Goal: Task Accomplishment & Management: Manage account settings

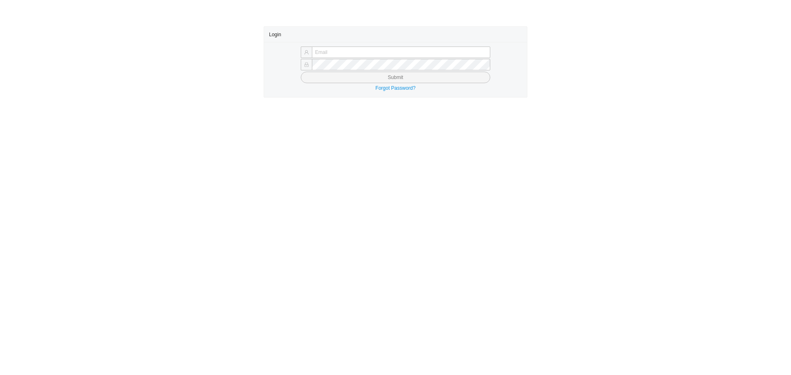
type input "laylap@qualitybath.com"
click at [332, 81] on button "Submit" at bounding box center [395, 78] width 189 height 12
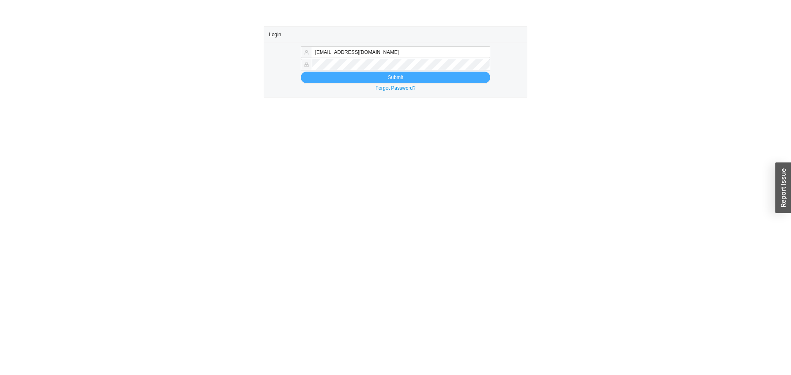
click at [332, 81] on button "Submit" at bounding box center [395, 78] width 189 height 12
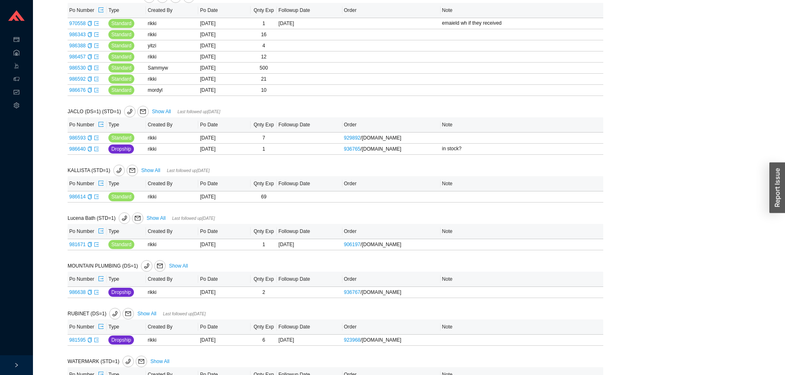
scroll to position [575, 0]
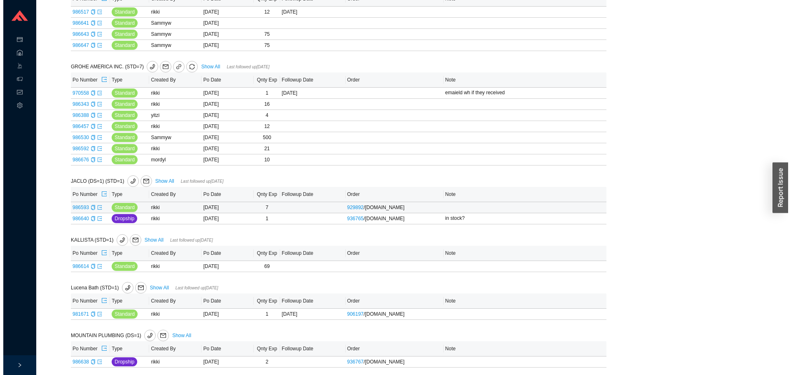
scroll to position [575, 0]
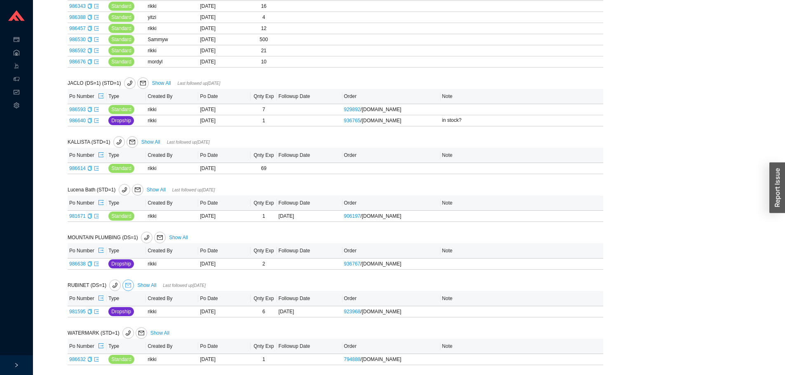
click at [128, 282] on button "button" at bounding box center [128, 286] width 12 height 12
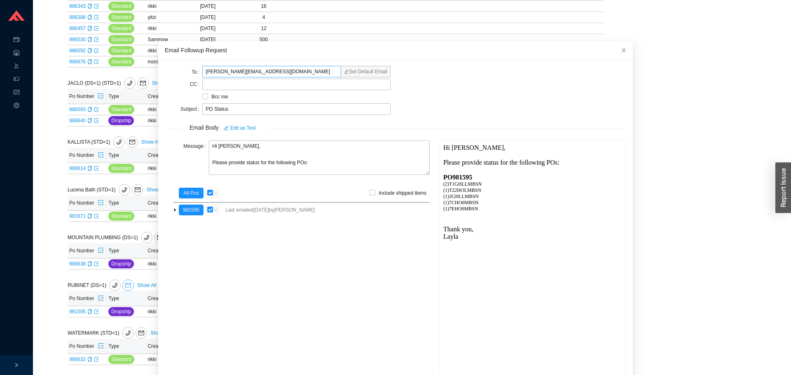
scroll to position [0, 0]
click at [243, 164] on textarea "Hi Melissa, Please provide status for the following POs:" at bounding box center [319, 157] width 221 height 35
click at [310, 159] on textarea "Hi Melissa, Please provide the status/ tracking for the following POs:" at bounding box center [319, 157] width 221 height 35
click at [309, 162] on textarea "Hi Melissa, Please provide the status/ tracking for the following POs:" at bounding box center [319, 157] width 221 height 35
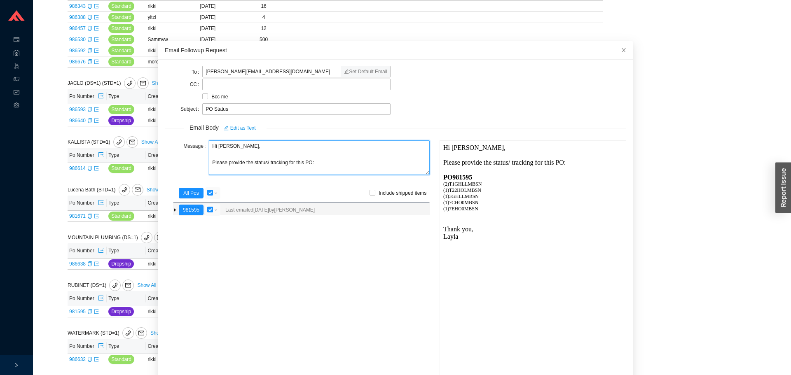
type textarea "Hi Melissa, Please provide the status/ tracking for this PO:"
click at [207, 209] on input "checkbox" at bounding box center [210, 210] width 6 height 6
checkbox input "false"
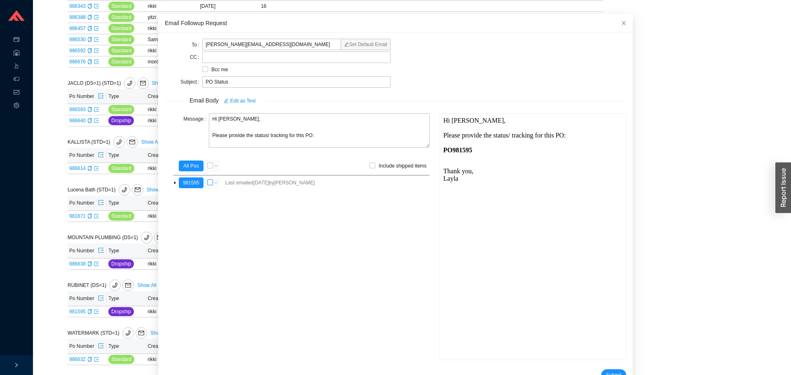
scroll to position [49, 0]
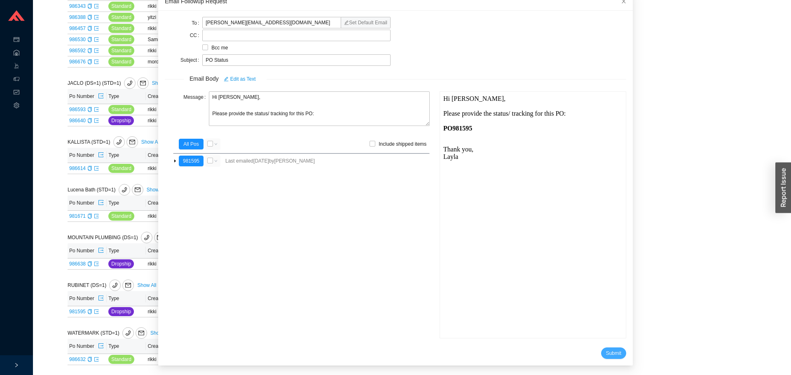
click at [606, 353] on span "Submit" at bounding box center [613, 353] width 15 height 8
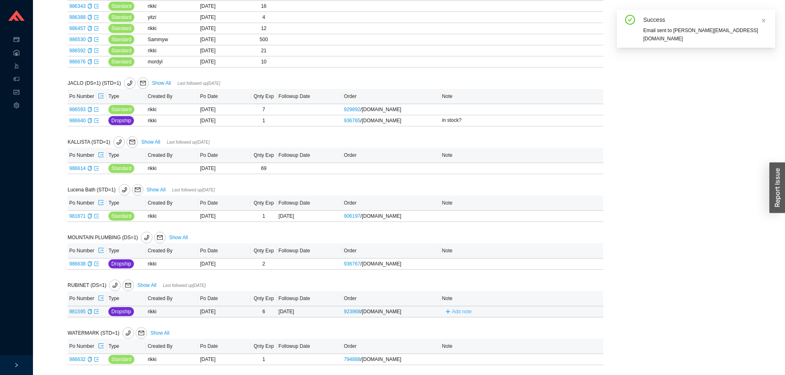
click at [460, 315] on span "Add note" at bounding box center [462, 312] width 20 height 8
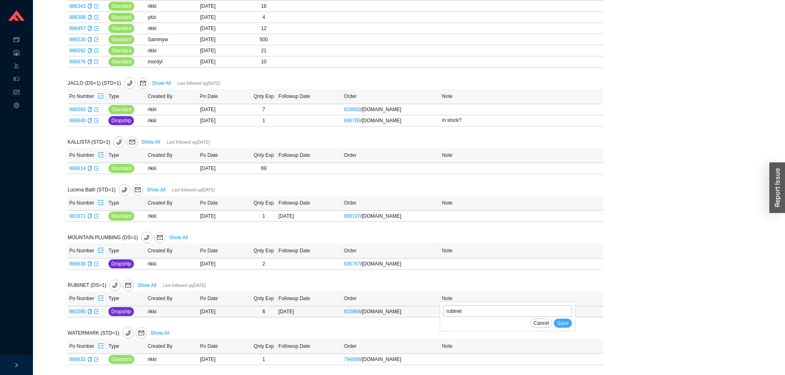
type input "rubinet"
click at [562, 323] on span "Save" at bounding box center [562, 323] width 11 height 8
click at [94, 265] on icon "export" at bounding box center [96, 264] width 4 height 4
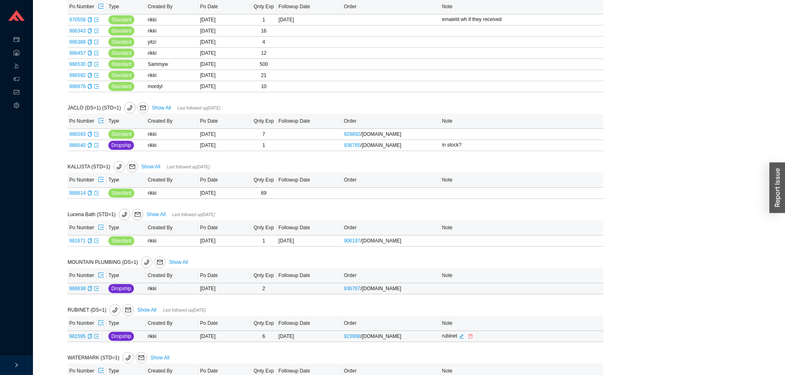
scroll to position [534, 0]
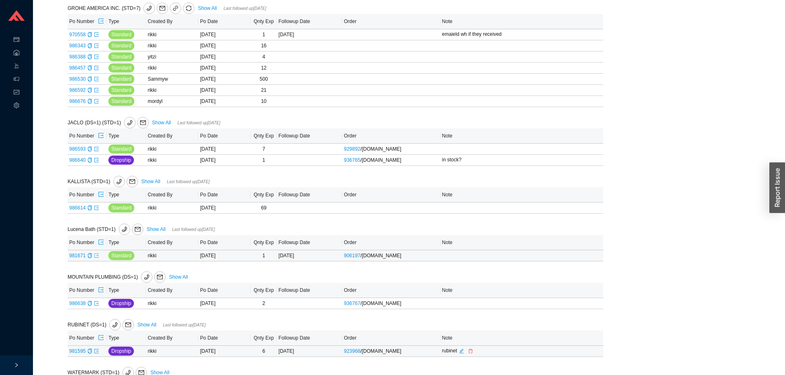
click at [96, 257] on icon "export" at bounding box center [96, 255] width 5 height 5
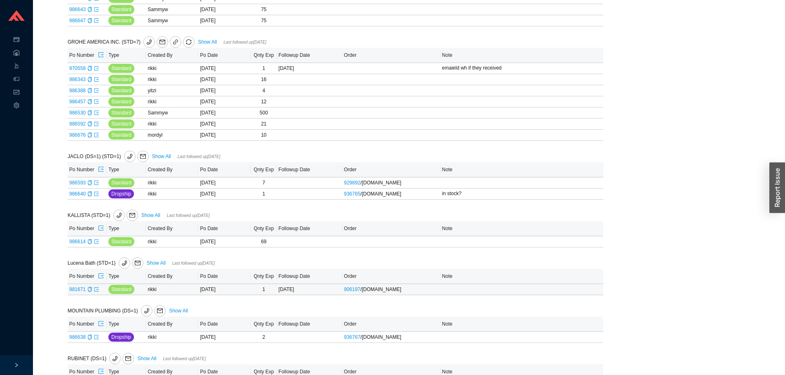
scroll to position [493, 0]
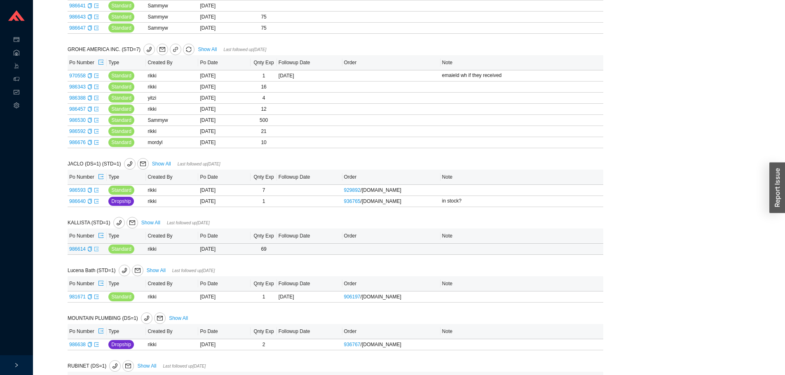
click at [98, 252] on icon "export" at bounding box center [96, 249] width 5 height 5
click at [103, 179] on icon "export" at bounding box center [101, 177] width 6 height 6
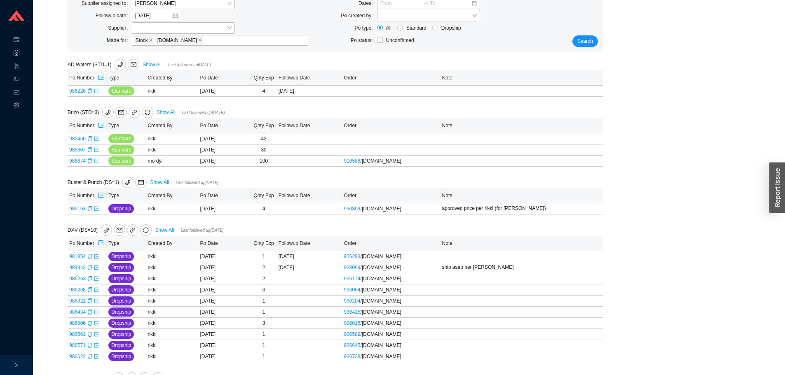
scroll to position [81, 0]
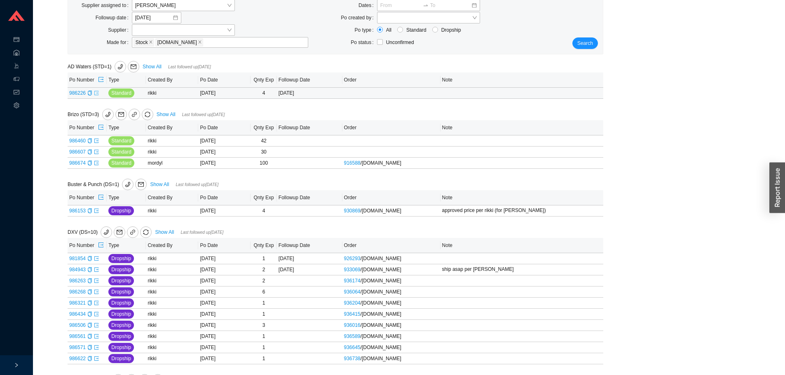
click at [97, 95] on icon "export" at bounding box center [96, 93] width 5 height 5
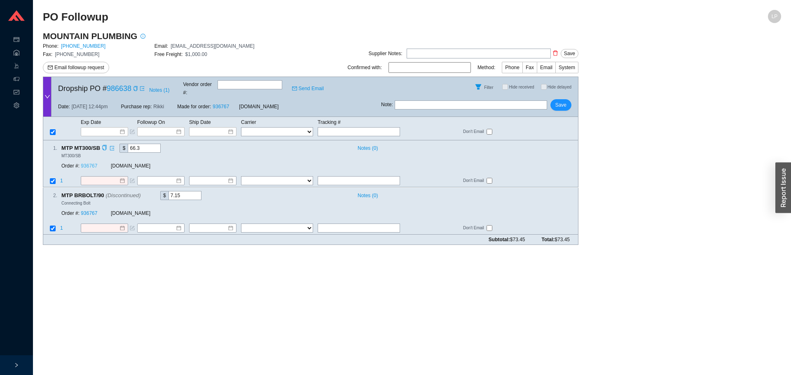
click at [91, 164] on link "936767" at bounding box center [89, 167] width 16 height 6
drag, startPoint x: 611, startPoint y: 192, endPoint x: 431, endPoint y: 223, distance: 182.7
click at [611, 192] on main "MOUNTAIN PLUMBING Phone: 972-456-3273 Email: orders@mountainplumbing.com Fax: 9…" at bounding box center [412, 140] width 738 height 221
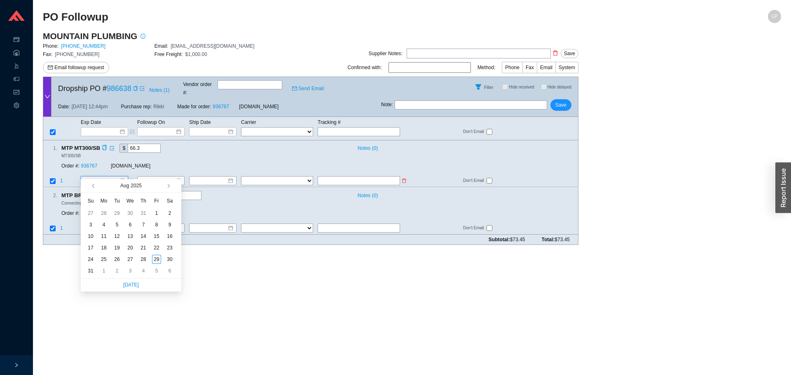
click at [92, 177] on input at bounding box center [101, 181] width 35 height 8
click at [168, 187] on span "button" at bounding box center [168, 186] width 4 height 4
type input "11/10/2025"
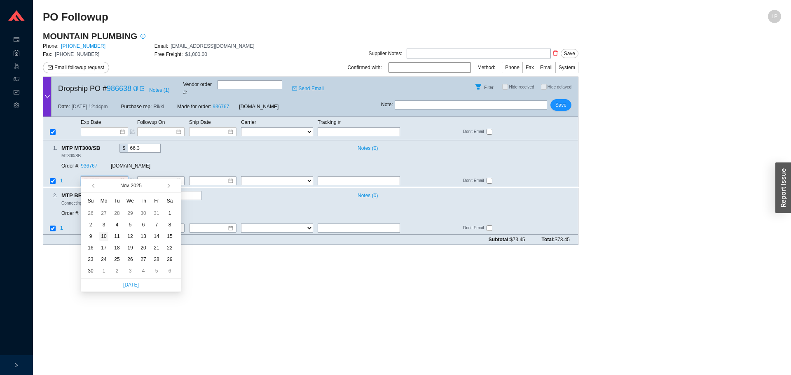
click at [103, 234] on div "10" at bounding box center [103, 236] width 9 height 9
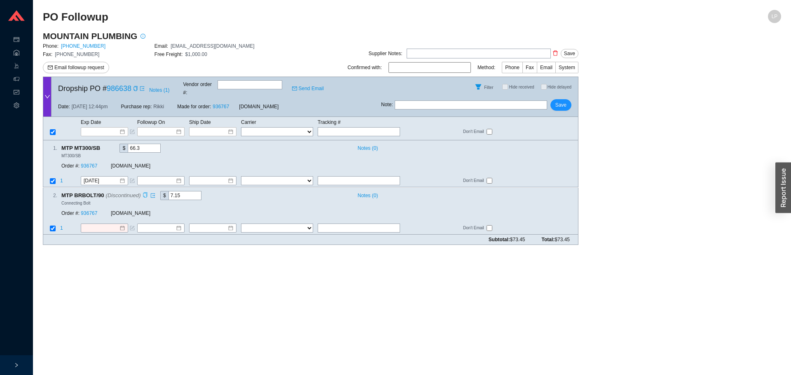
click at [143, 192] on icon "copy" at bounding box center [145, 194] width 5 height 5
click at [90, 224] on input at bounding box center [101, 228] width 35 height 8
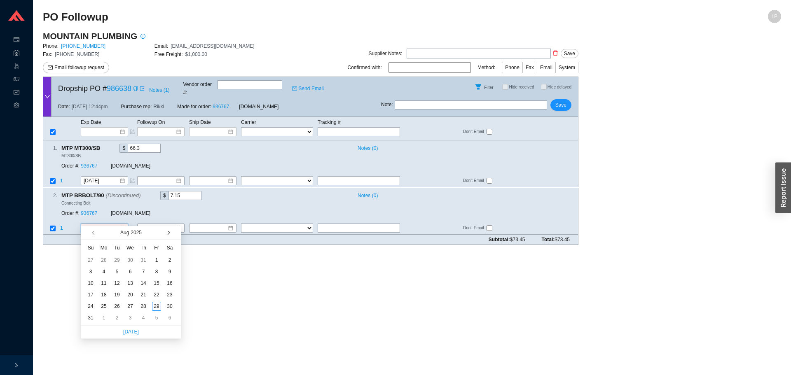
drag, startPoint x: 176, startPoint y: 235, endPoint x: 167, endPoint y: 234, distance: 9.1
click at [173, 235] on span "button" at bounding box center [176, 232] width 8 height 13
click at [167, 234] on span "button" at bounding box center [168, 233] width 4 height 4
type input "9/9/2025"
click at [117, 271] on div "9" at bounding box center [116, 271] width 9 height 9
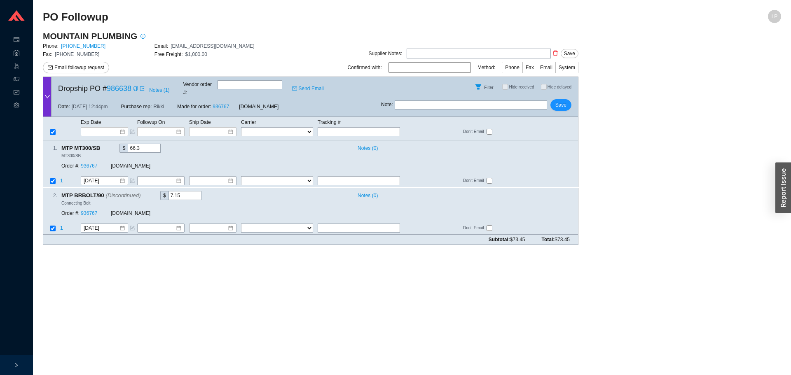
click at [567, 105] on div "Note : Save" at bounding box center [479, 107] width 197 height 20
click at [571, 99] on button "Save" at bounding box center [560, 105] width 21 height 12
click at [106, 177] on input "11/10/2025" at bounding box center [101, 181] width 35 height 8
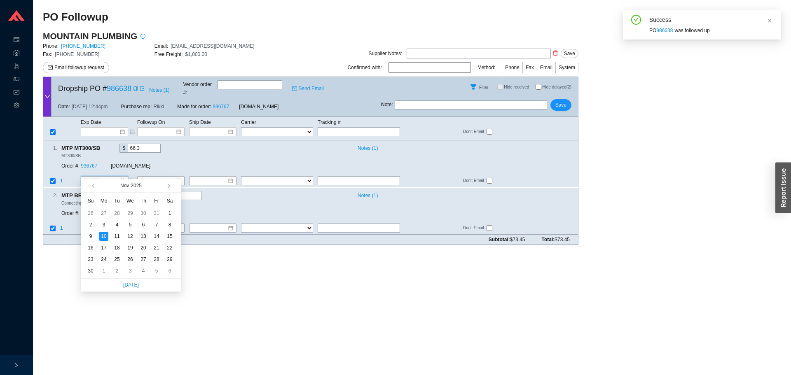
type input "[DATE]"
click at [141, 235] on div "13" at bounding box center [143, 236] width 9 height 9
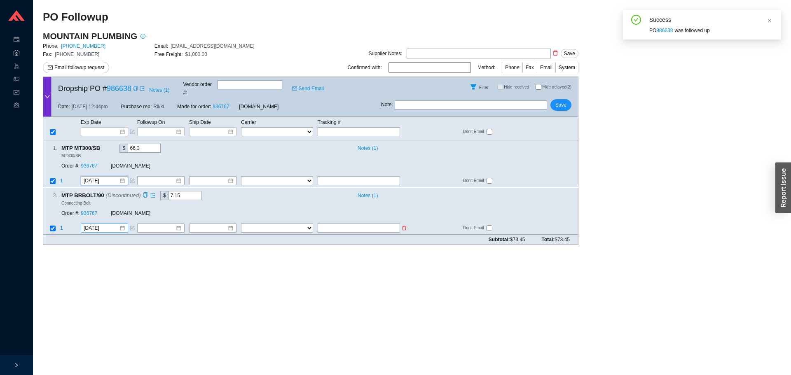
click at [90, 224] on div "9/9/2025" at bounding box center [104, 228] width 47 height 9
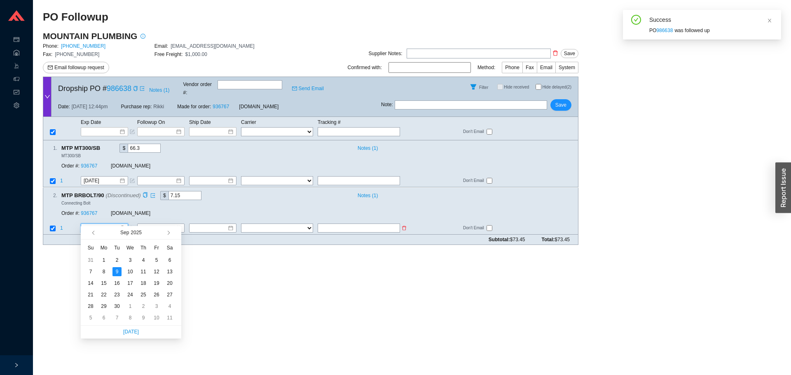
click at [94, 224] on input "9/9/2025" at bounding box center [101, 228] width 35 height 8
type input "9/11/2025"
click at [145, 271] on div "11" at bounding box center [143, 271] width 9 height 9
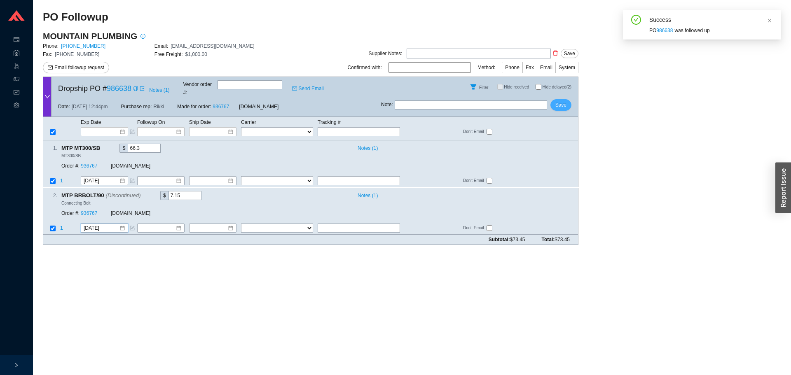
click at [565, 101] on span "Save" at bounding box center [560, 105] width 11 height 8
click at [136, 86] on icon "copy" at bounding box center [135, 88] width 5 height 5
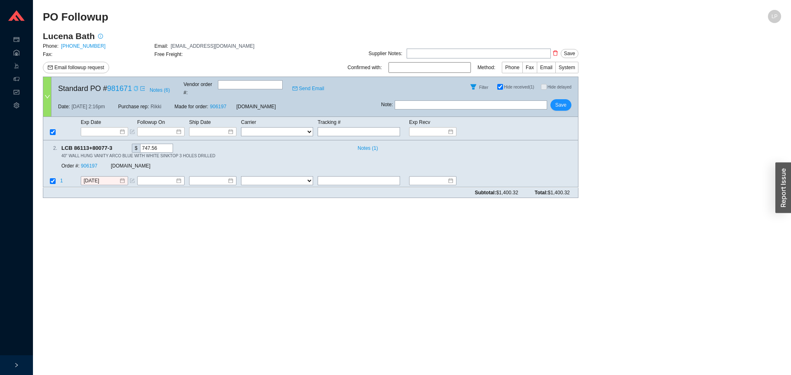
click at [135, 88] on icon "copy" at bounding box center [135, 88] width 5 height 5
click at [164, 87] on span "Notes ( 6 )" at bounding box center [160, 90] width 20 height 8
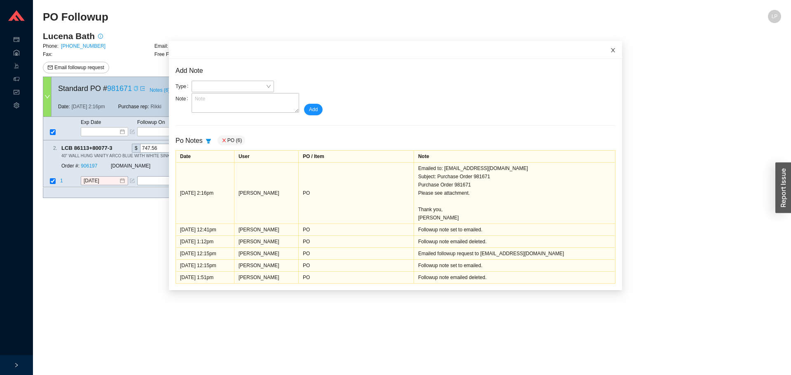
click at [604, 54] on span "Close" at bounding box center [613, 50] width 18 height 18
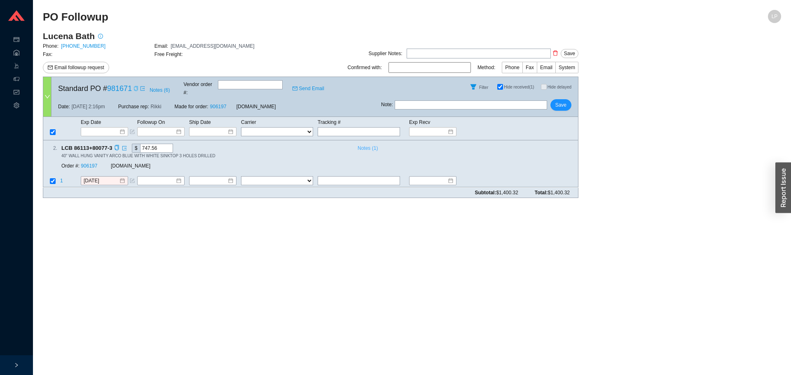
click at [370, 144] on span "Notes ( 1 )" at bounding box center [368, 148] width 20 height 8
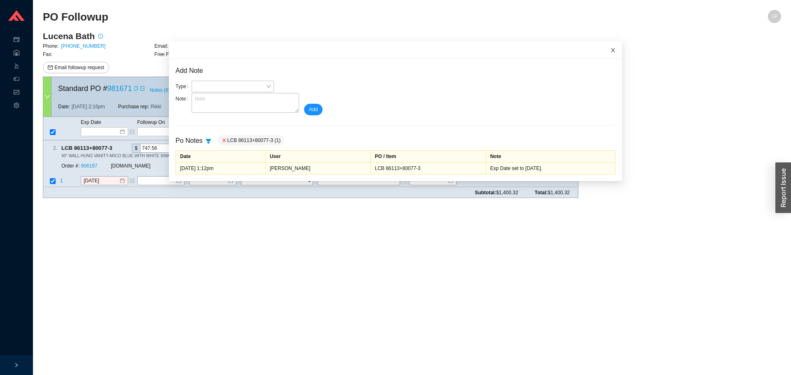
click at [611, 49] on icon "close" at bounding box center [613, 50] width 4 height 4
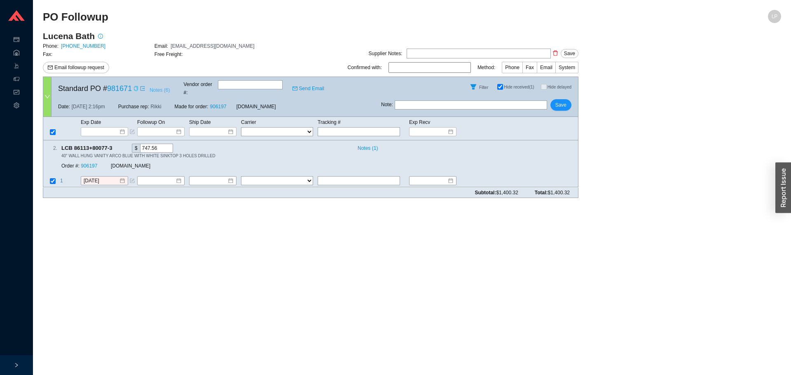
click at [159, 92] on span "Notes ( 6 )" at bounding box center [160, 90] width 20 height 8
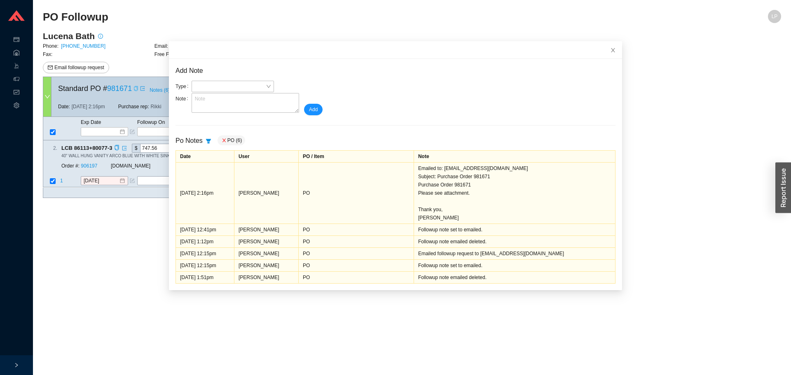
click at [89, 159] on div "Order #: 906197 QualityBath.com" at bounding box center [174, 166] width 227 height 15
click at [89, 164] on link "906197" at bounding box center [89, 167] width 16 height 6
click at [609, 55] on span "Close" at bounding box center [613, 50] width 18 height 18
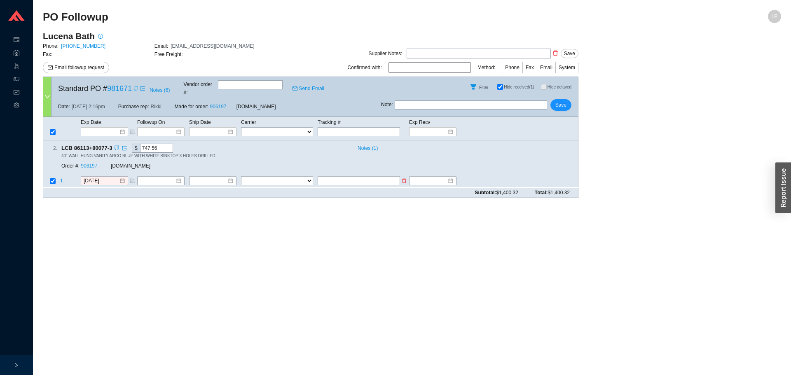
click at [63, 176] on td "1" at bounding box center [70, 181] width 21 height 11
click at [61, 178] on span "1" at bounding box center [61, 181] width 3 height 6
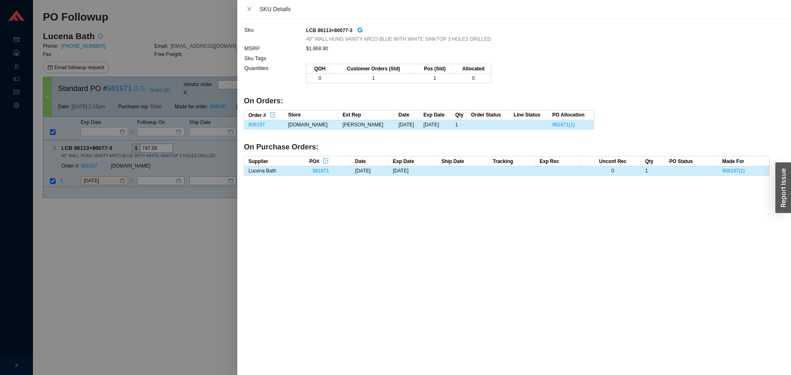
click at [124, 223] on div at bounding box center [395, 187] width 791 height 375
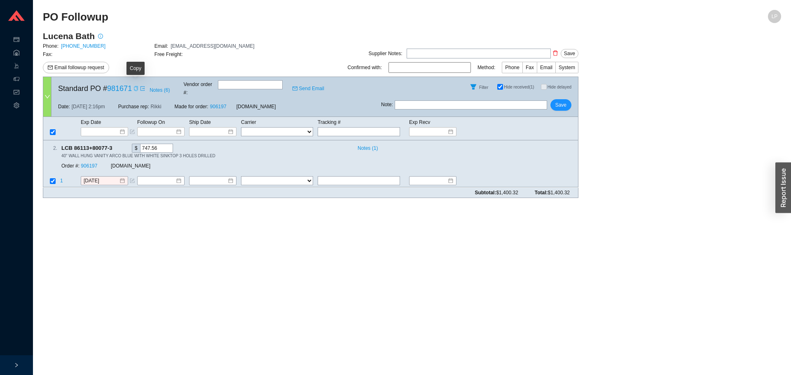
click at [134, 86] on icon "copy" at bounding box center [135, 88] width 5 height 5
click at [162, 90] on span "Notes ( 6 )" at bounding box center [160, 90] width 20 height 8
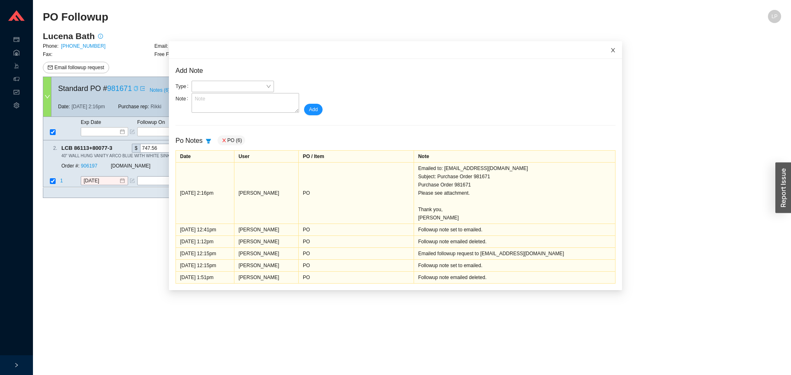
click at [604, 53] on span "Close" at bounding box center [613, 50] width 18 height 18
click at [603, 53] on main "Lucena Bath Phone: 718-215-5939 Email: hello@lucenabath.com Fax: Free Freight: …" at bounding box center [412, 117] width 738 height 174
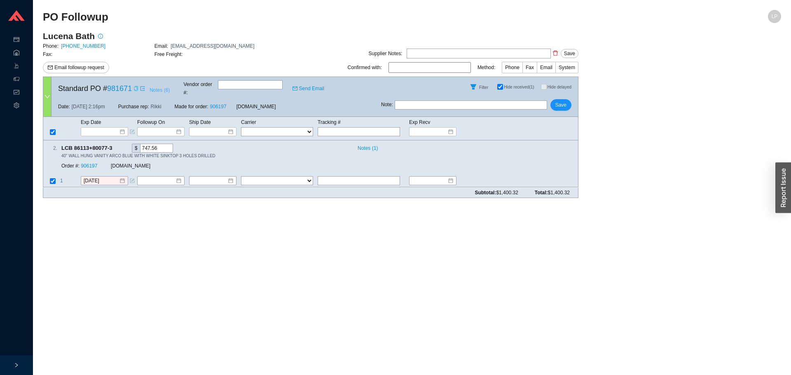
click at [152, 92] on span "Notes ( 6 )" at bounding box center [160, 90] width 20 height 8
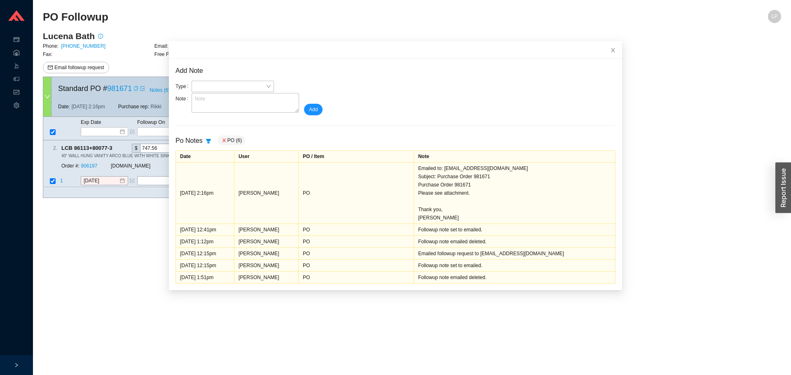
click at [112, 245] on main "PO Followup LP Lucena Bath Phone: 718-215-5939 Email: hello@lucenabath.com Fax:…" at bounding box center [412, 192] width 738 height 365
click at [610, 47] on icon "close" at bounding box center [613, 50] width 6 height 6
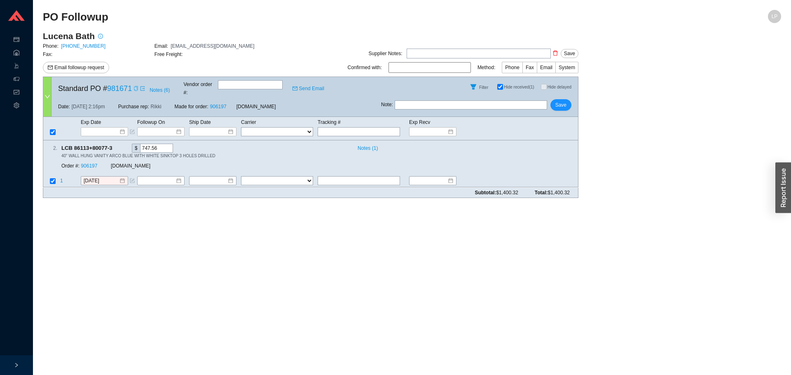
click at [498, 84] on input "Hide received (1)" at bounding box center [500, 87] width 6 height 6
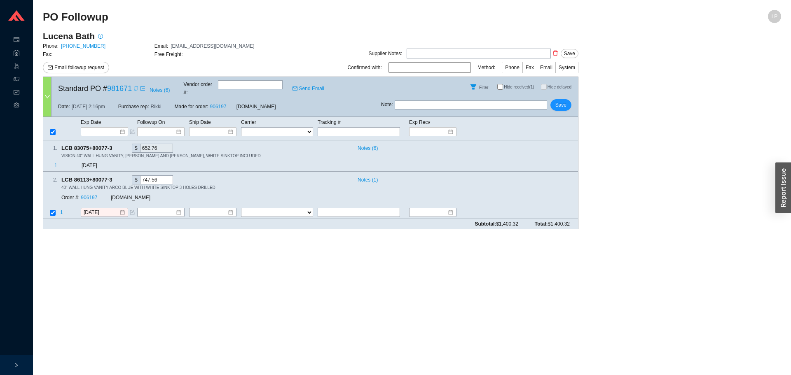
click at [498, 84] on input "Hide received (1)" at bounding box center [500, 87] width 6 height 6
checkbox input "true"
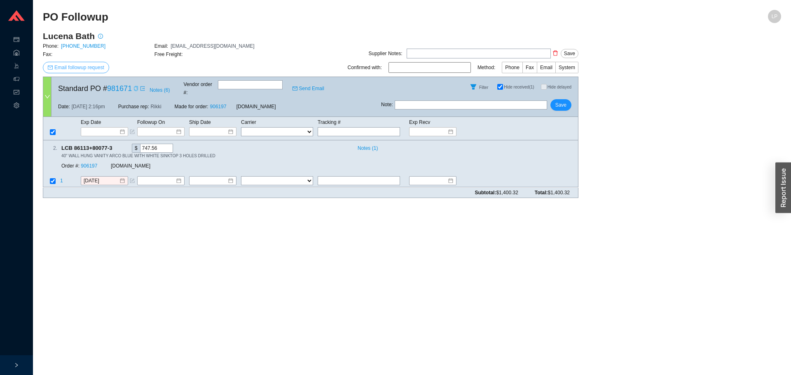
click at [87, 71] on span "Email followup request" at bounding box center [79, 67] width 50 height 8
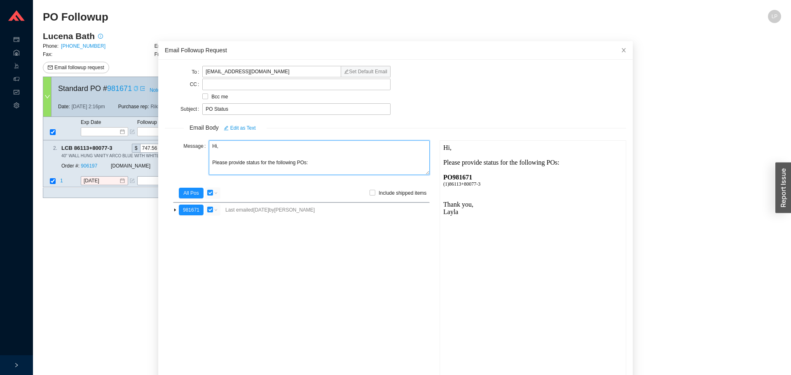
click at [242, 166] on textarea "Hi, Please provide status for the following POs:" at bounding box center [319, 157] width 221 height 35
click at [285, 166] on textarea "Hi, Please provide the status for the following POs:" at bounding box center [319, 157] width 221 height 35
drag, startPoint x: 285, startPoint y: 166, endPoint x: 286, endPoint y: 161, distance: 4.1
click at [285, 167] on textarea "Hi, Please provide the status for the following POs:" at bounding box center [319, 157] width 221 height 35
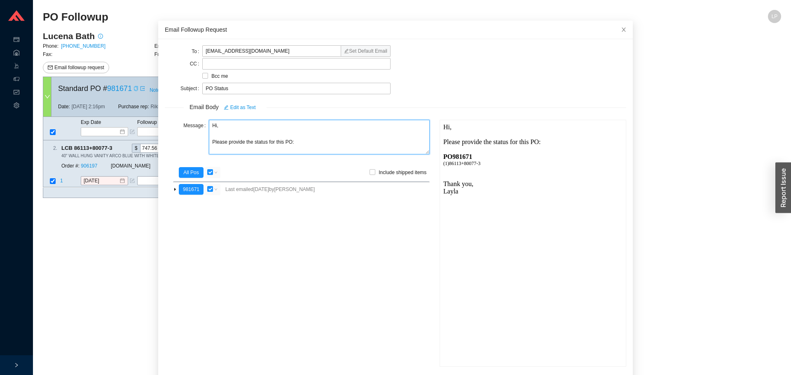
scroll to position [49, 0]
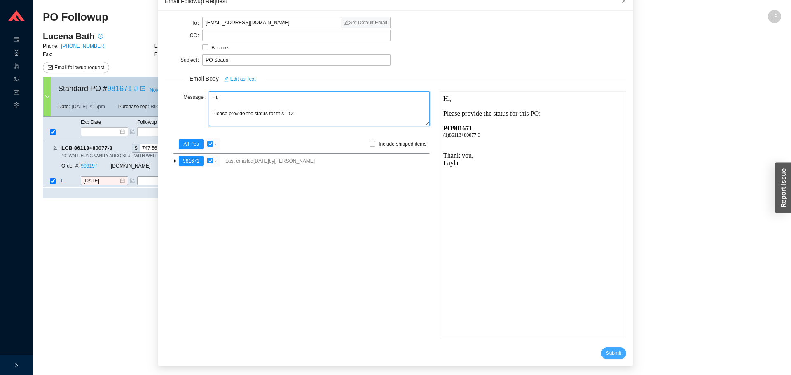
type textarea "Hi, Please provide the status for this PO:"
click at [606, 352] on span "Submit" at bounding box center [613, 353] width 15 height 8
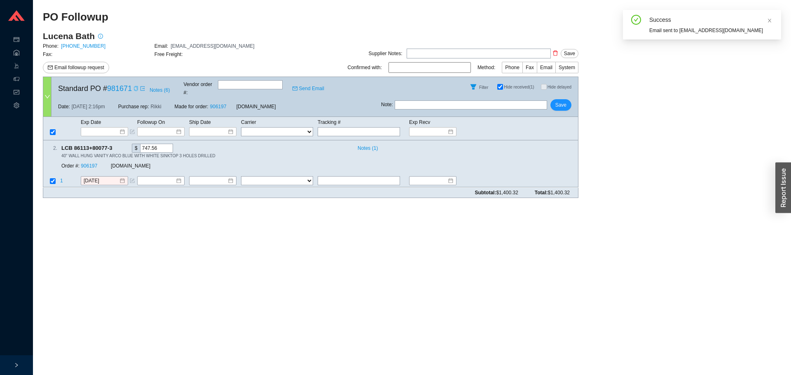
scroll to position [8, 0]
click at [458, 105] on div "Note : Save" at bounding box center [479, 107] width 197 height 20
click at [463, 104] on div "Note : Save" at bounding box center [479, 107] width 197 height 20
click at [474, 101] on input "text" at bounding box center [471, 105] width 152 height 9
type input "emailed"
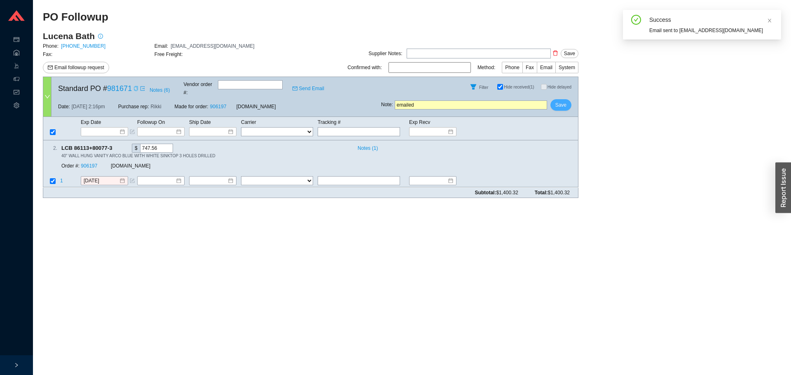
click at [560, 101] on span "Save" at bounding box center [560, 105] width 11 height 8
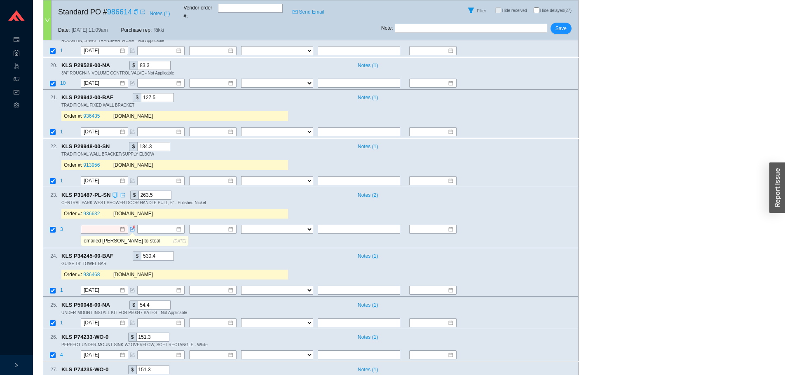
scroll to position [1036, 0]
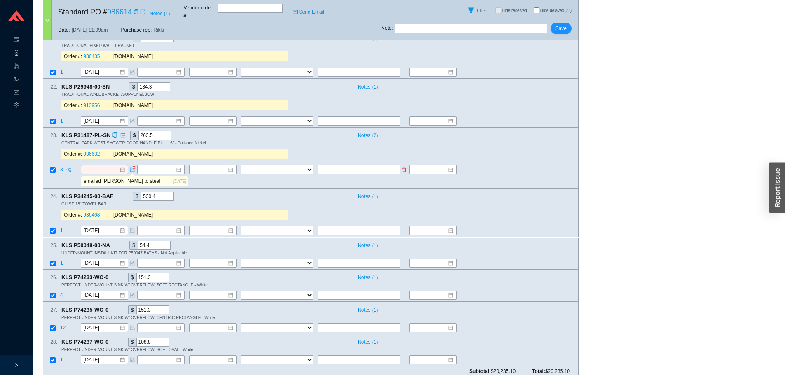
click at [102, 166] on input at bounding box center [101, 170] width 35 height 8
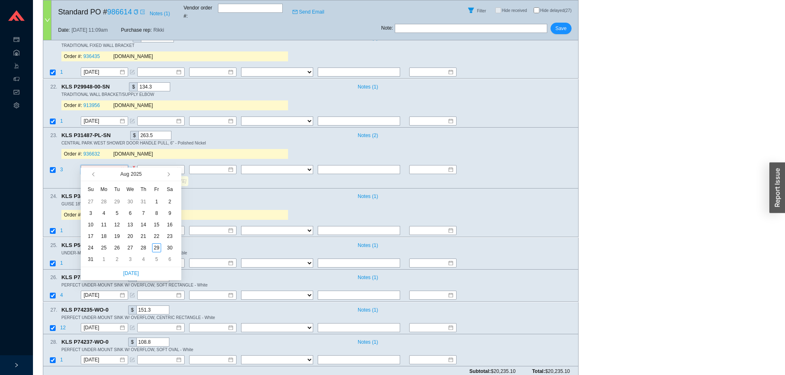
type input "9/4/2025"
type input "9/3/2025"
type input "9/2/2025"
click at [118, 260] on div "2" at bounding box center [116, 259] width 9 height 9
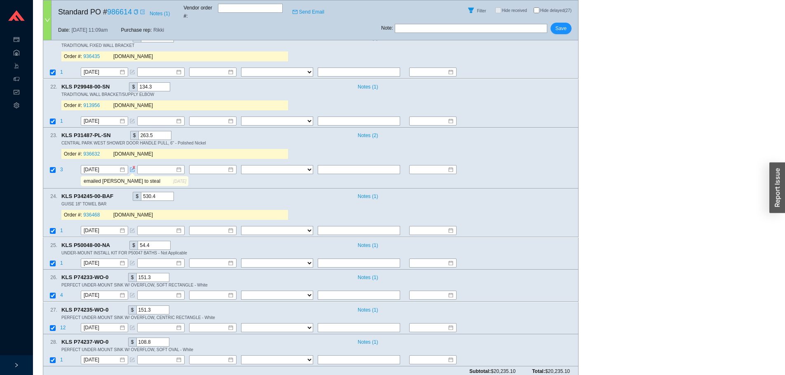
drag, startPoint x: 104, startPoint y: 175, endPoint x: 42, endPoint y: 177, distance: 62.2
click at [100, 177] on input "ashley to steal" at bounding box center [127, 181] width 91 height 9
type input "ashley will steal"
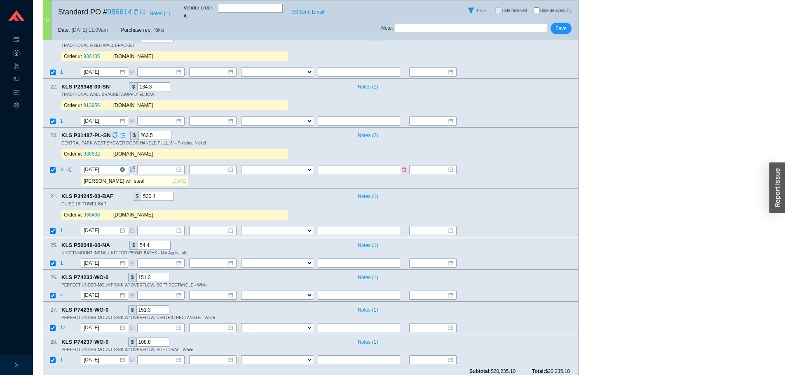
click at [96, 166] on input "9/2/2025" at bounding box center [101, 170] width 35 height 8
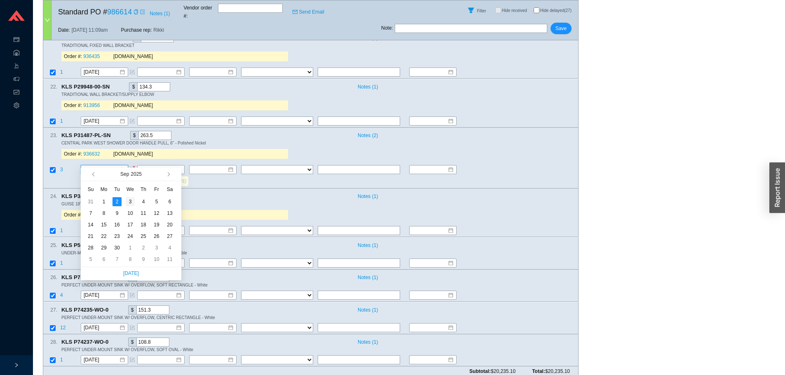
type input "9/3/2025"
click at [126, 201] on div "3" at bounding box center [130, 201] width 9 height 9
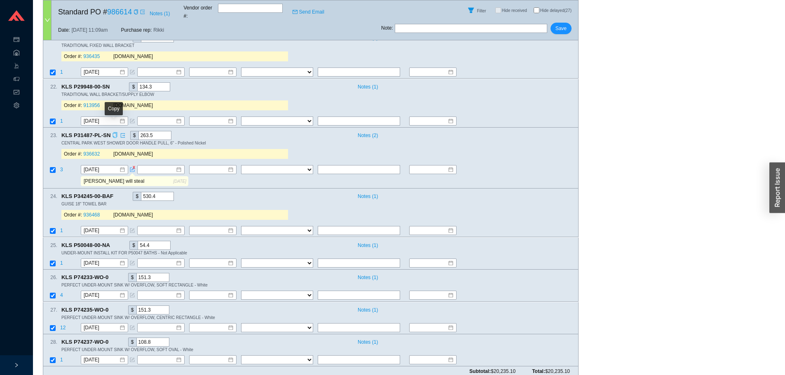
click at [112, 132] on icon "copy" at bounding box center [114, 134] width 5 height 5
click at [94, 151] on link "936632" at bounding box center [91, 154] width 16 height 6
click at [566, 24] on span "Save" at bounding box center [560, 28] width 11 height 8
click at [98, 166] on input "9/3/2025" at bounding box center [101, 170] width 35 height 8
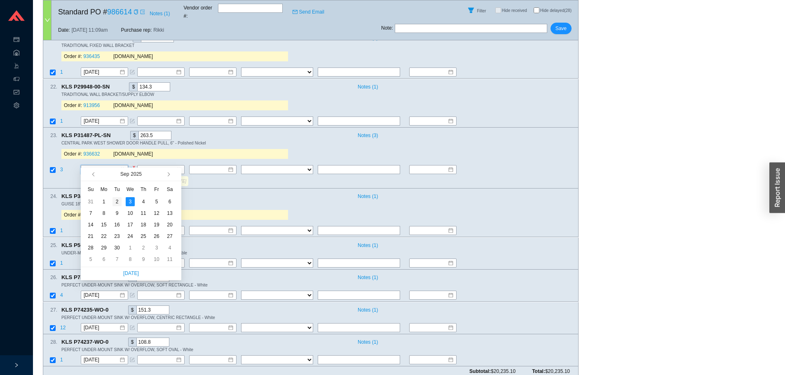
type input "9/2/2025"
click at [116, 201] on div "2" at bounding box center [116, 201] width 9 height 9
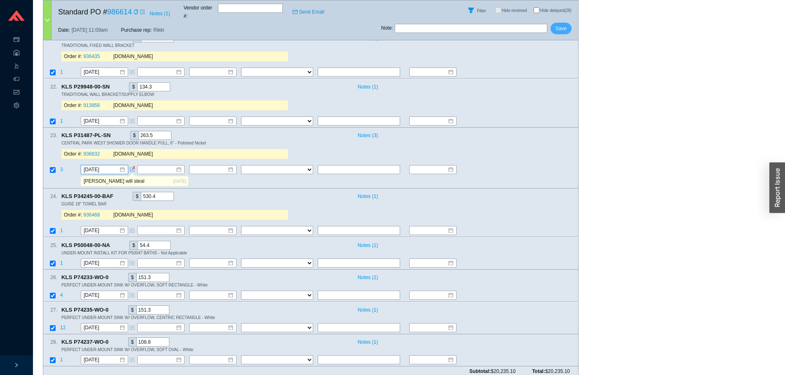
click at [567, 23] on button "Save" at bounding box center [560, 29] width 21 height 12
click at [550, 21] on div "Note : Save" at bounding box center [479, 30] width 197 height 20
drag, startPoint x: 553, startPoint y: 21, endPoint x: 597, endPoint y: 3, distance: 47.7
click at [554, 23] on button "Save" at bounding box center [560, 29] width 21 height 12
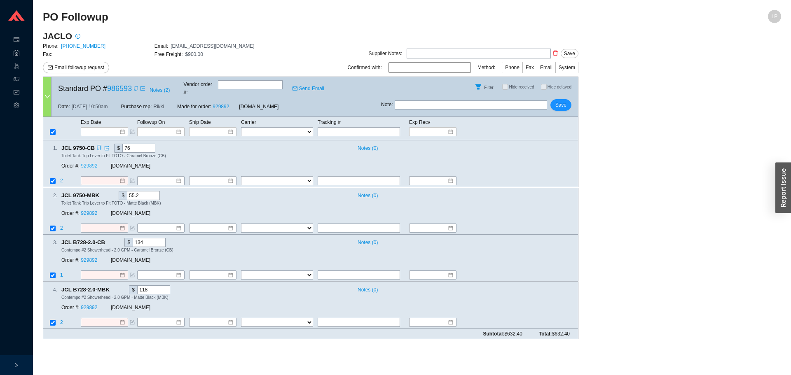
click at [85, 164] on link "929892" at bounding box center [89, 167] width 16 height 6
click at [137, 88] on icon "copy" at bounding box center [135, 88] width 5 height 5
drag, startPoint x: 567, startPoint y: 288, endPoint x: 532, endPoint y: 275, distance: 37.6
click at [568, 295] on div "Contempo #2 Showerhead - 2.0 GPM - Matte Black (MBK)" at bounding box center [316, 298] width 510 height 6
click at [103, 177] on input at bounding box center [101, 181] width 35 height 8
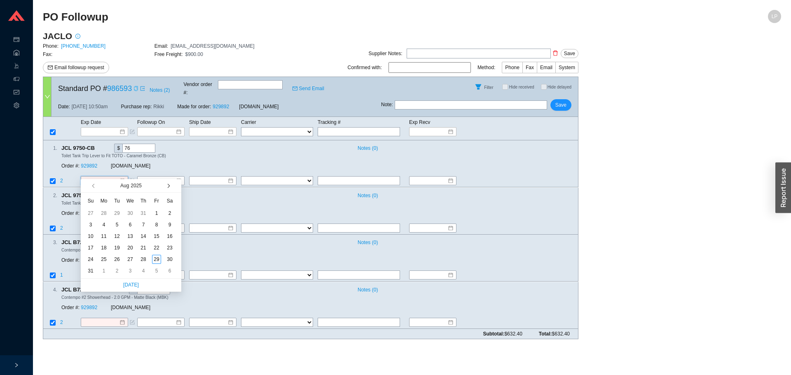
click at [168, 187] on span "button" at bounding box center [168, 186] width 4 height 4
type input "[DATE]"
click at [115, 236] on div "11" at bounding box center [116, 236] width 9 height 9
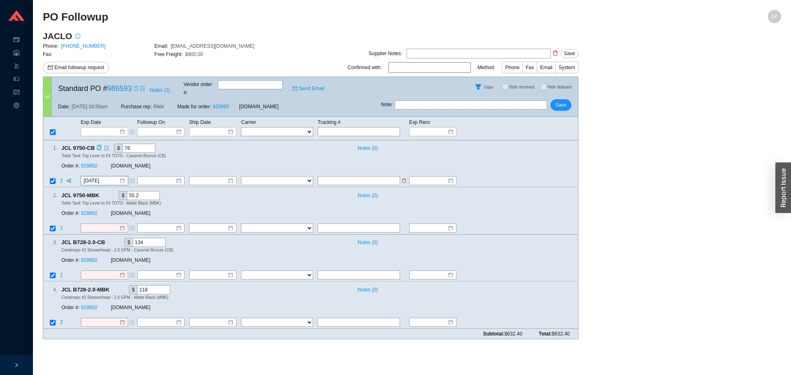
click at [54, 179] on input "checkbox" at bounding box center [53, 182] width 6 height 6
checkbox input "false"
drag, startPoint x: 329, startPoint y: 124, endPoint x: 300, endPoint y: 124, distance: 29.2
click at [329, 127] on input "text" at bounding box center [359, 131] width 82 height 9
paste input "470472173017"
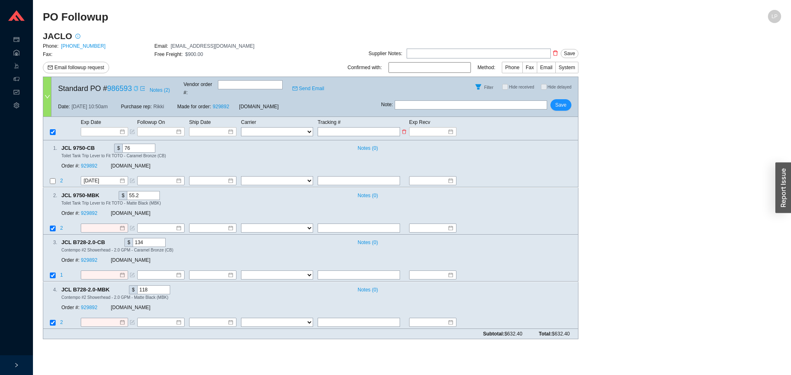
type input "470472173017"
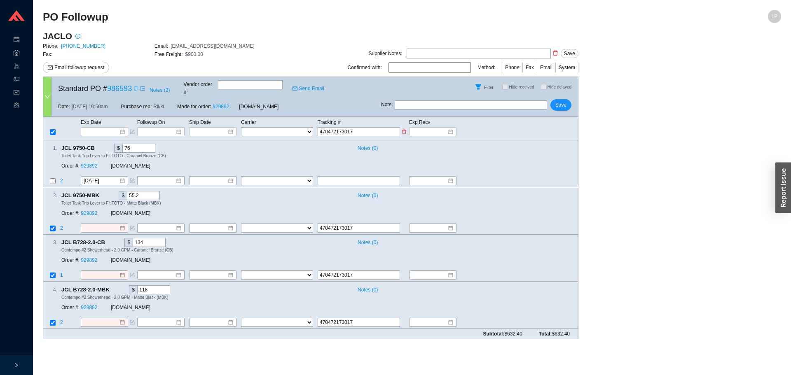
drag, startPoint x: 290, startPoint y: 124, endPoint x: 286, endPoint y: 127, distance: 5.5
click at [290, 127] on select "FedEx UPS ---------------- 2 Day Transportation INC A&B Freight A. [PERSON_NAME…" at bounding box center [277, 131] width 72 height 9
select select "1"
click at [241, 127] on select "FedEx UPS ---------------- 2 Day Transportation INC A&B Freight A. [PERSON_NAME…" at bounding box center [277, 131] width 72 height 9
select select "1"
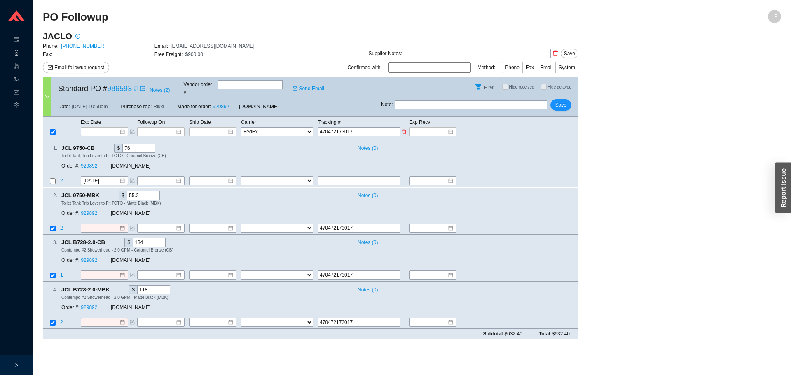
select select "1"
click at [210, 119] on span "Ship Date" at bounding box center [200, 122] width 22 height 6
click at [213, 128] on input at bounding box center [209, 132] width 35 height 8
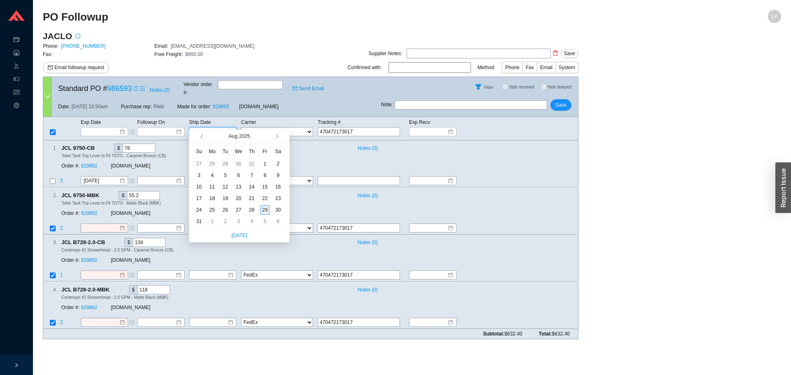
type input "[DATE]"
click at [264, 210] on div "29" at bounding box center [264, 210] width 9 height 9
type input "[DATE]"
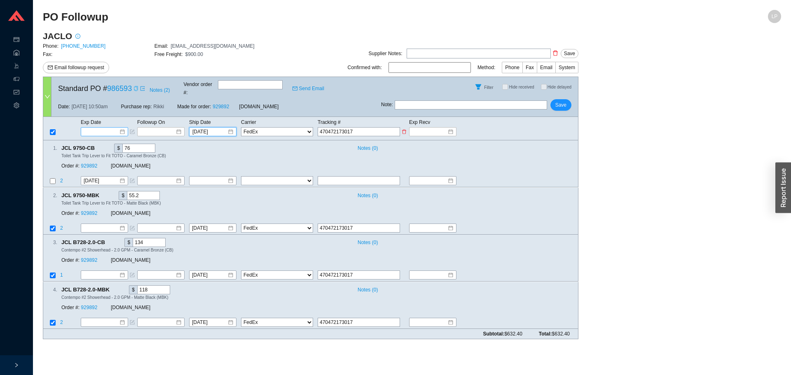
click at [108, 128] on input at bounding box center [101, 132] width 35 height 8
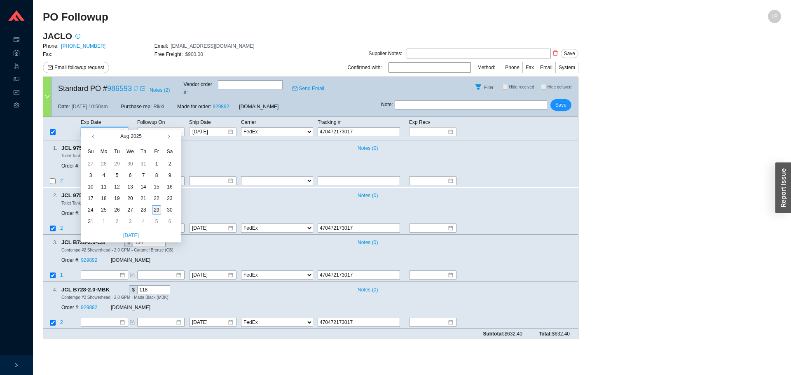
type input "[DATE]"
click at [159, 208] on div "29" at bounding box center [156, 210] width 9 height 9
type input "[DATE]"
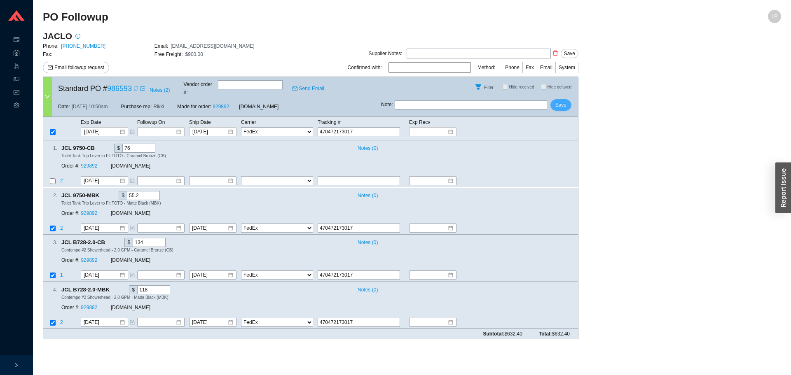
click at [563, 101] on span "Save" at bounding box center [560, 105] width 11 height 8
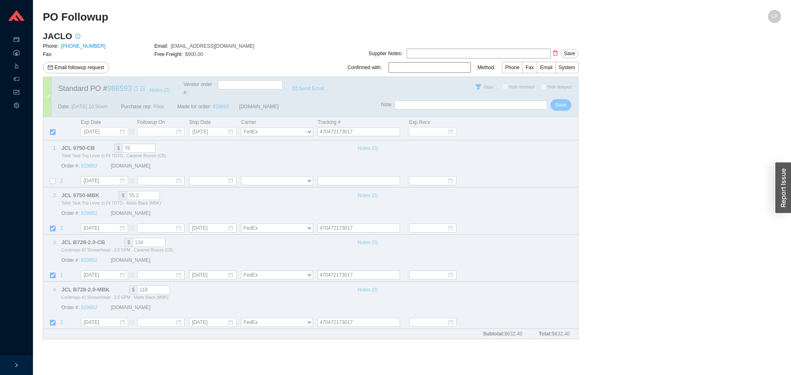
select select "1"
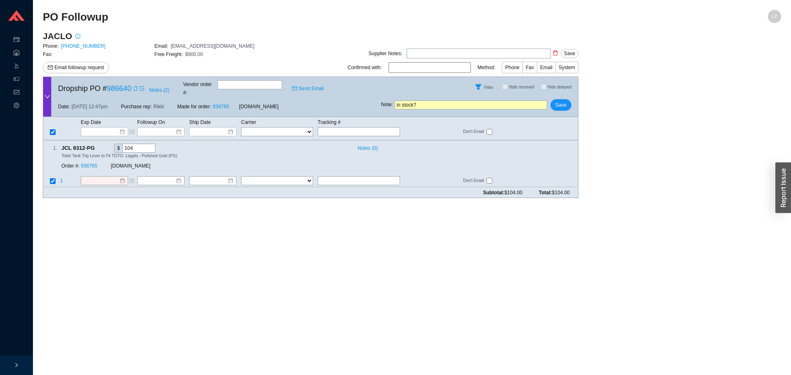
click at [138, 86] on icon "copy" at bounding box center [135, 88] width 5 height 5
click at [86, 164] on link "936765" at bounding box center [89, 167] width 16 height 6
click at [97, 177] on input at bounding box center [101, 181] width 35 height 8
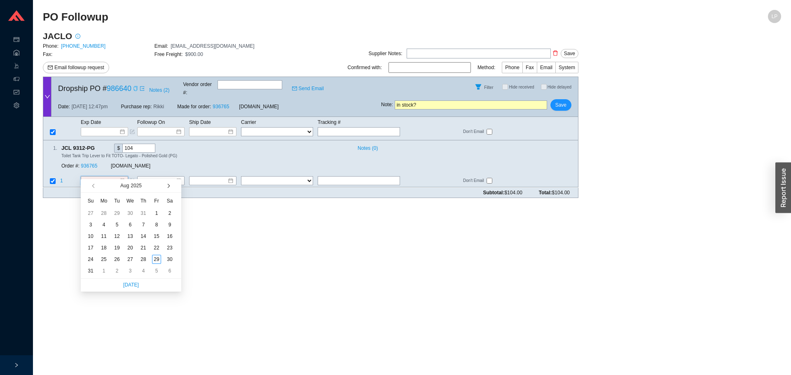
click at [166, 188] on button "button" at bounding box center [168, 185] width 8 height 13
click at [166, 189] on button "button" at bounding box center [168, 185] width 8 height 13
type input "10/30/2025"
click at [144, 259] on div "30" at bounding box center [143, 259] width 9 height 9
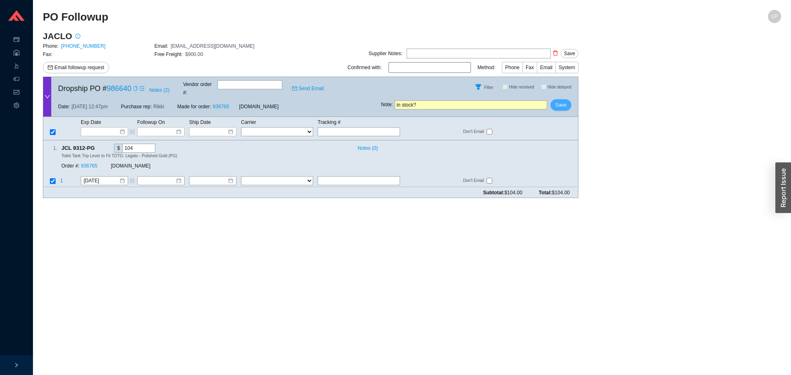
click at [566, 101] on button "Save" at bounding box center [560, 105] width 21 height 12
click at [573, 77] on span "No" at bounding box center [574, 76] width 6 height 8
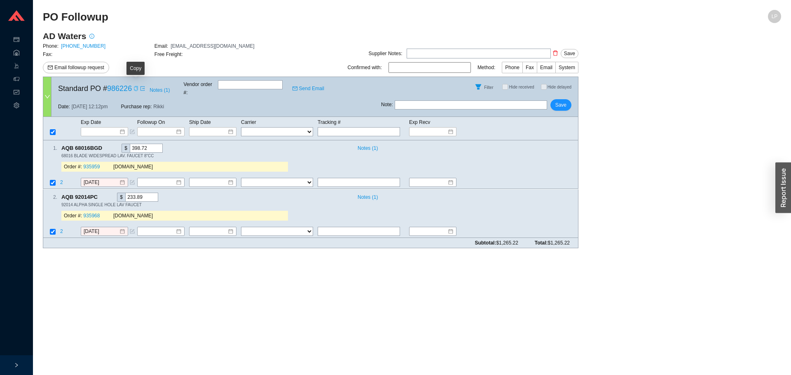
click at [136, 88] on icon "copy" at bounding box center [135, 88] width 5 height 5
click at [75, 68] on span "Email followup request" at bounding box center [79, 67] width 50 height 8
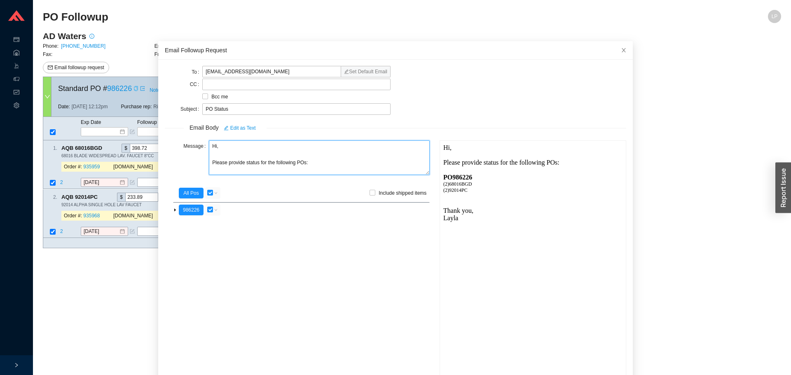
click at [242, 164] on textarea "Hi, Please provide status for the following POs:" at bounding box center [319, 157] width 221 height 35
click at [264, 166] on textarea "Hi, Please provide the status for the following POs:" at bounding box center [319, 157] width 221 height 35
click at [309, 166] on textarea "Hi, Please provide the status/ tracking for the following POs:" at bounding box center [319, 157] width 221 height 35
click at [309, 165] on textarea "Hi, Please provide the status/ tracking for the following POs:" at bounding box center [319, 157] width 221 height 35
click at [314, 163] on textarea "Hi, Please provide the status/ tracking for the following POs:" at bounding box center [319, 157] width 221 height 35
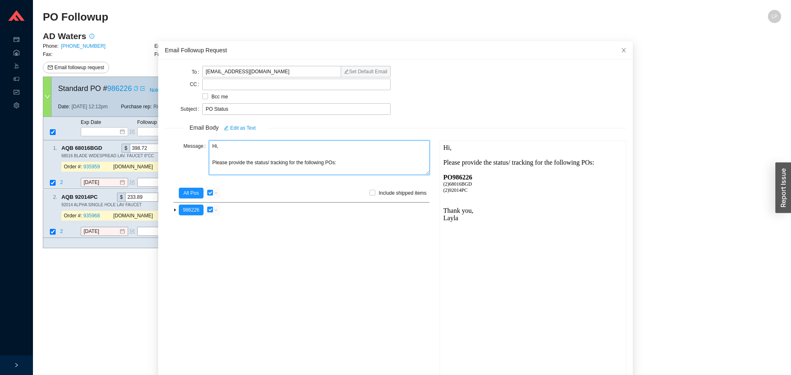
click at [314, 163] on textarea "Hi, Please provide the status/ tracking for the following POs:" at bounding box center [319, 157] width 221 height 35
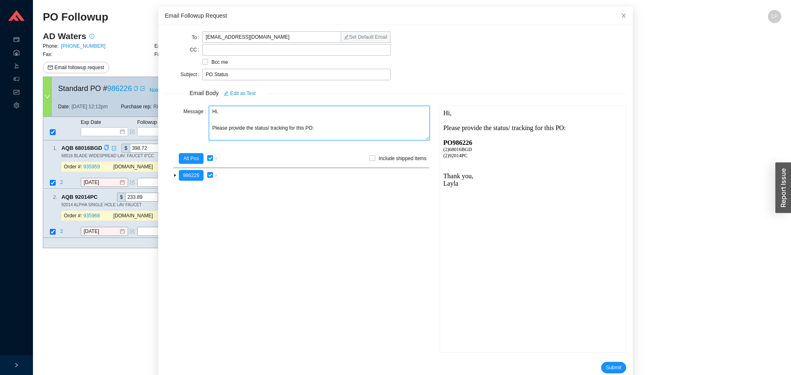
scroll to position [49, 0]
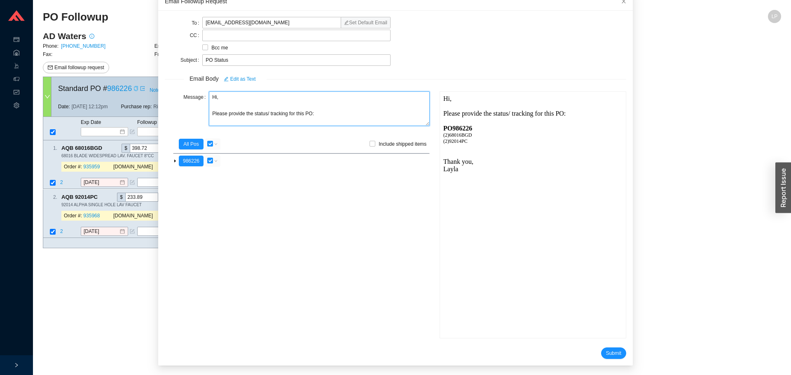
drag, startPoint x: 231, startPoint y: 99, endPoint x: 191, endPoint y: 98, distance: 40.0
click at [191, 98] on div "Message Hi, Please provide the status/ tracking for this PO:" at bounding box center [297, 109] width 265 height 36
type textarea "Good morning, Please provide the status/ tracking for this PO:"
click at [606, 349] on span "Submit" at bounding box center [613, 353] width 15 height 8
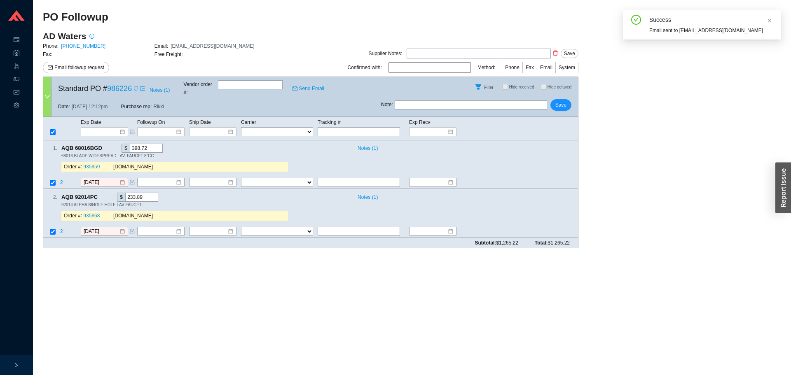
click at [469, 101] on input "text" at bounding box center [471, 105] width 152 height 9
type input "emailed"
click at [559, 102] on span "Save" at bounding box center [560, 105] width 11 height 8
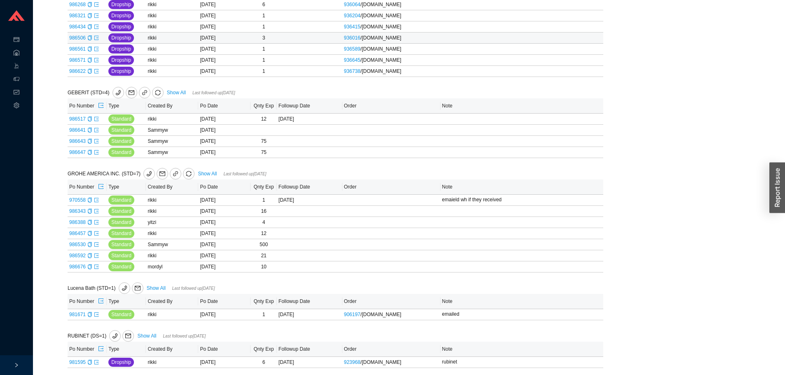
scroll to position [371, 0]
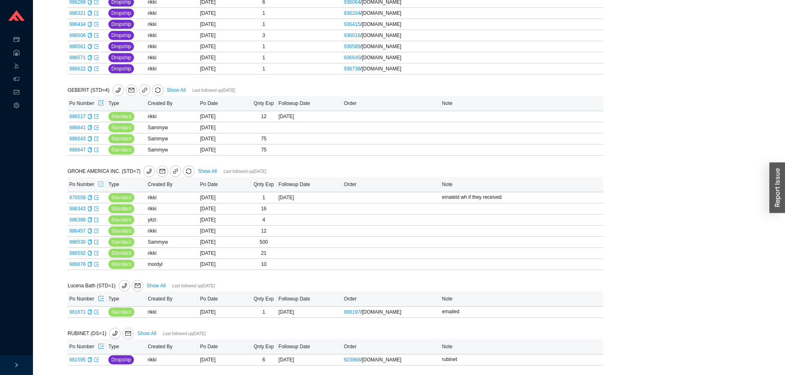
click at [101, 185] on icon "export" at bounding box center [101, 184] width 6 height 6
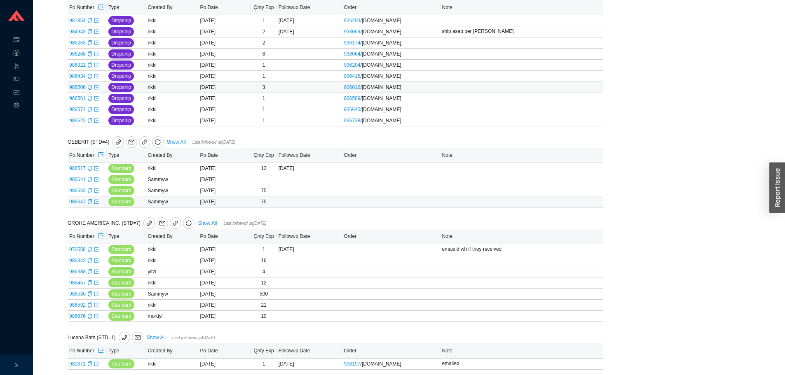
scroll to position [247, 0]
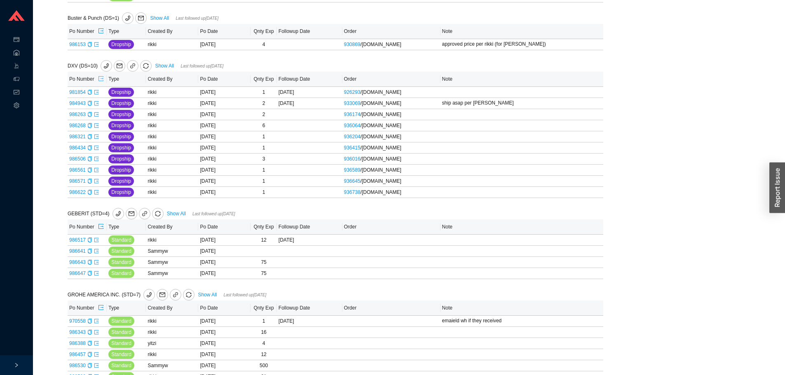
click at [100, 77] on icon "export" at bounding box center [101, 79] width 6 height 6
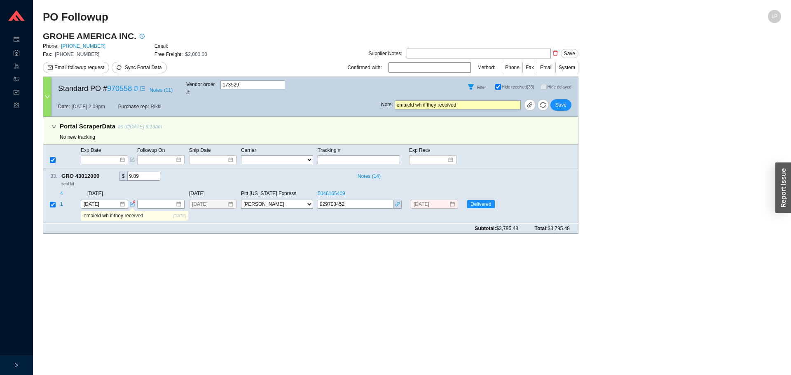
select select "20"
drag, startPoint x: 104, startPoint y: 168, endPoint x: 102, endPoint y: 161, distance: 7.2
click at [104, 173] on icon "copy" at bounding box center [103, 175] width 5 height 5
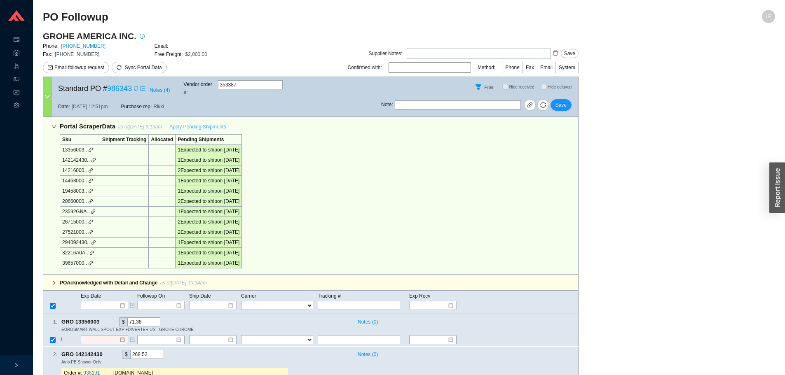
click at [216, 123] on span "Apply Pending Shipments" at bounding box center [197, 127] width 56 height 8
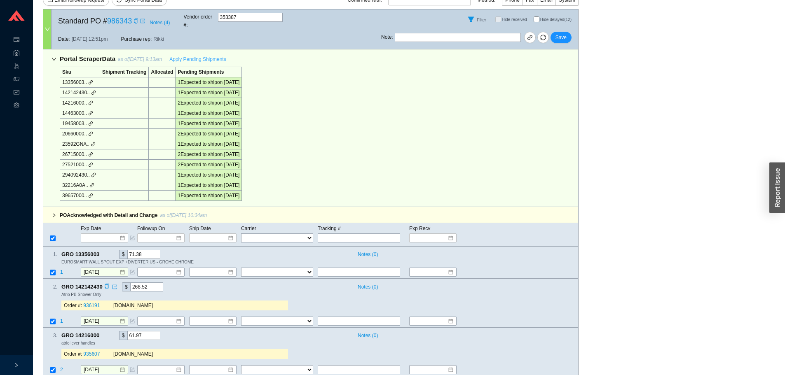
scroll to position [247, 0]
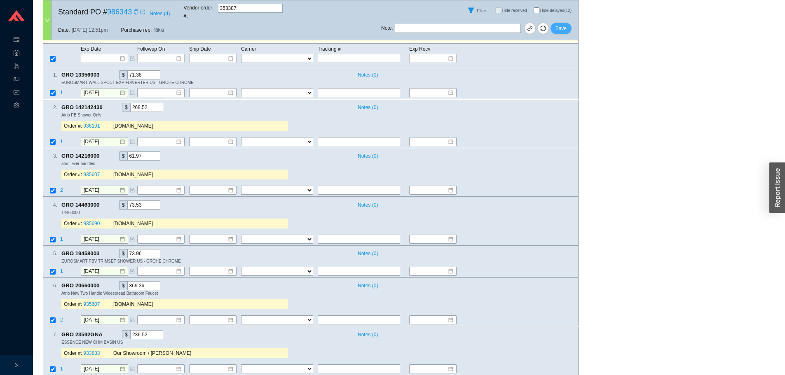
drag, startPoint x: 570, startPoint y: 25, endPoint x: 564, endPoint y: 23, distance: 6.5
click at [570, 25] on button "Save" at bounding box center [560, 29] width 21 height 12
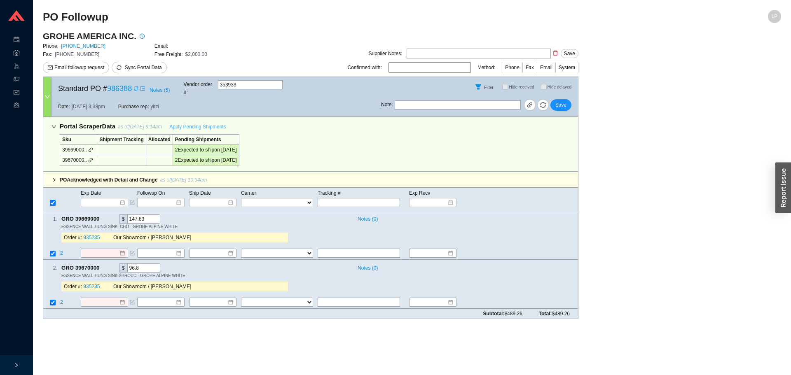
click at [218, 123] on span "Apply Pending Shipments" at bounding box center [197, 127] width 56 height 8
click at [562, 102] on span "Save" at bounding box center [560, 105] width 11 height 8
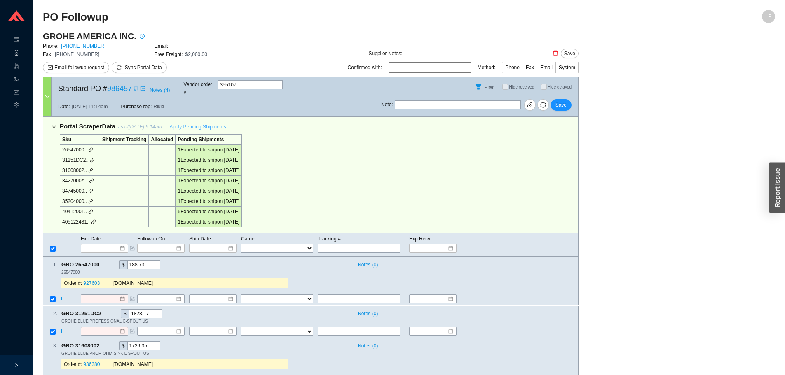
click at [194, 123] on span "Apply Pending Shipments" at bounding box center [197, 127] width 56 height 8
click at [557, 101] on span "Save" at bounding box center [560, 105] width 11 height 8
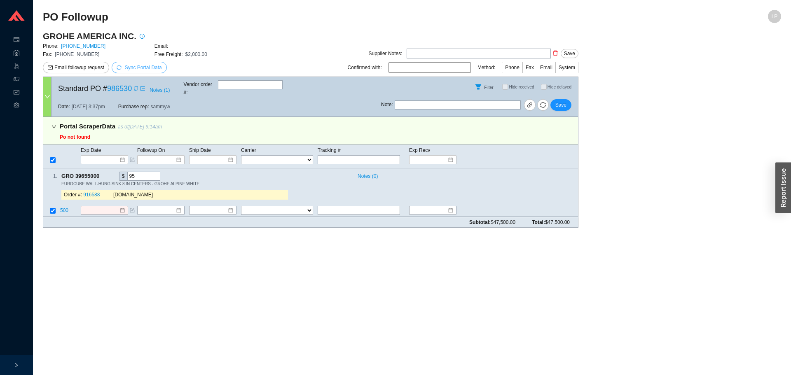
click at [140, 65] on span "Sync Portal Data" at bounding box center [143, 68] width 37 height 6
click at [186, 46] on button "OK" at bounding box center [183, 44] width 14 height 9
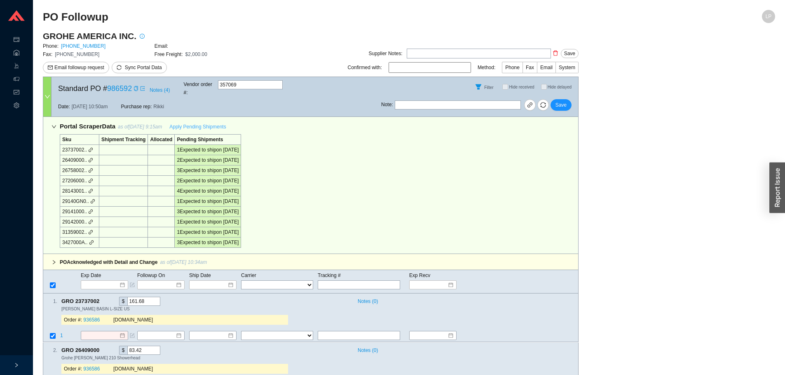
click at [203, 123] on span "Apply Pending Shipments" at bounding box center [197, 127] width 56 height 8
click at [558, 101] on span "Save" at bounding box center [560, 105] width 11 height 8
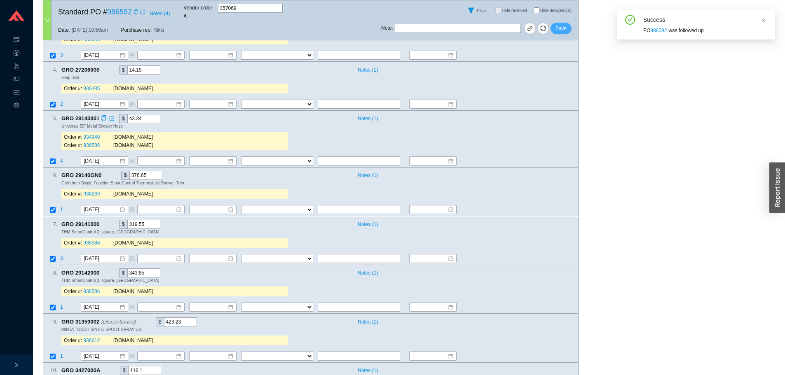
scroll to position [406, 0]
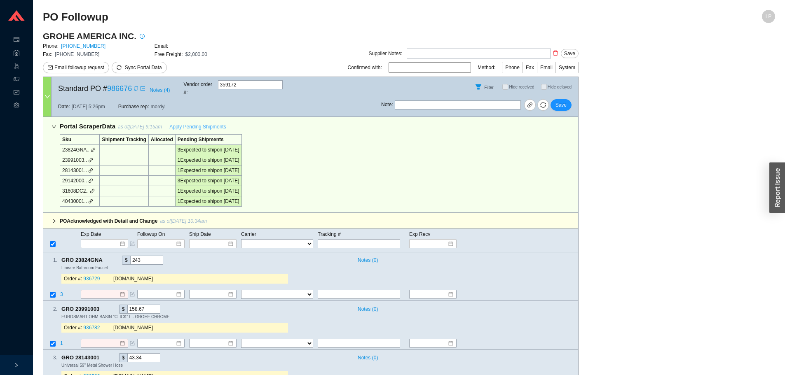
click at [215, 123] on span "Apply Pending Shipments" at bounding box center [197, 127] width 56 height 8
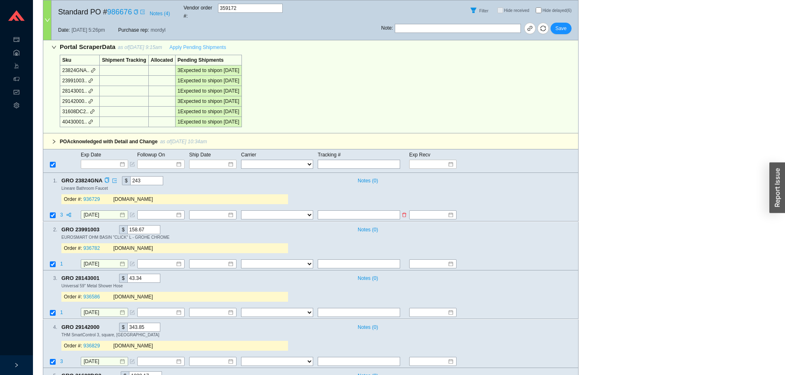
scroll to position [162, 0]
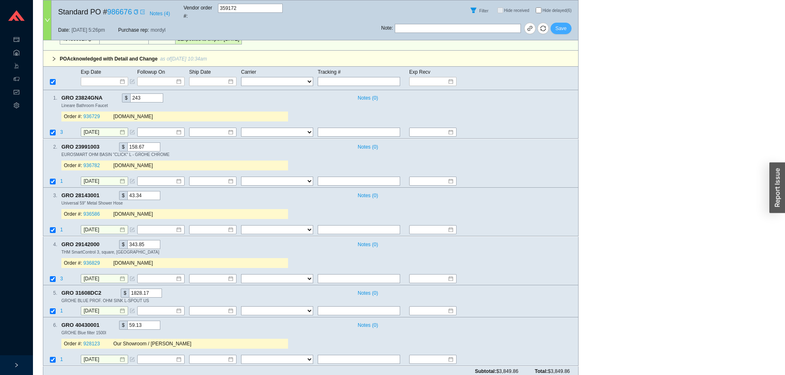
click at [565, 24] on span "Save" at bounding box center [560, 28] width 11 height 8
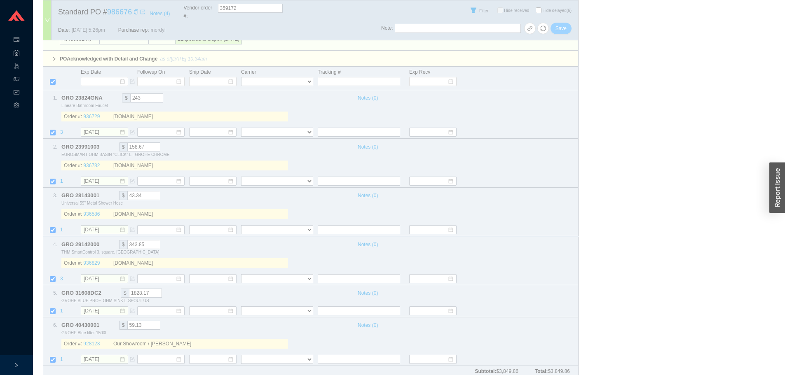
scroll to position [145, 0]
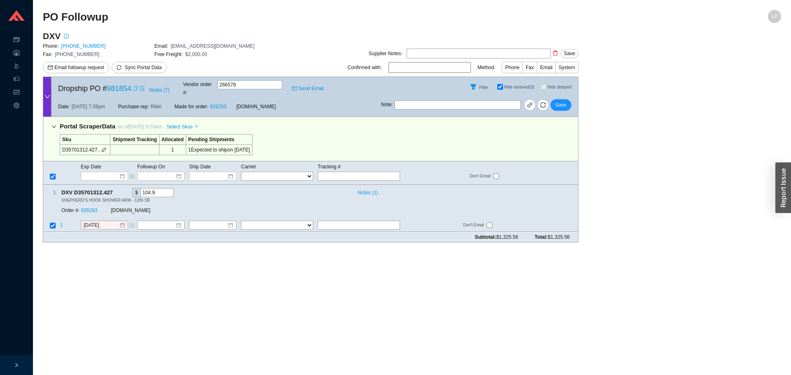
click at [136, 86] on icon "copy" at bounding box center [135, 88] width 5 height 5
click at [136, 88] on icon "copy" at bounding box center [135, 88] width 5 height 5
click at [138, 86] on icon "copy" at bounding box center [135, 88] width 5 height 5
click at [95, 208] on link "926293" at bounding box center [89, 211] width 16 height 6
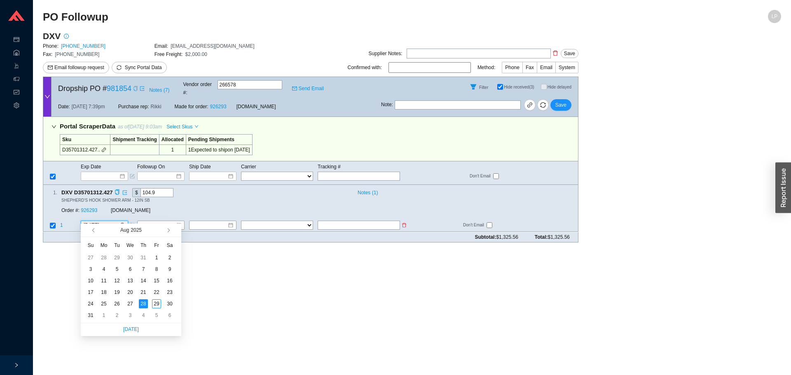
click at [99, 222] on input "[DATE]" at bounding box center [101, 226] width 35 height 8
type input "[DATE]"
click at [117, 319] on div "2" at bounding box center [116, 315] width 9 height 9
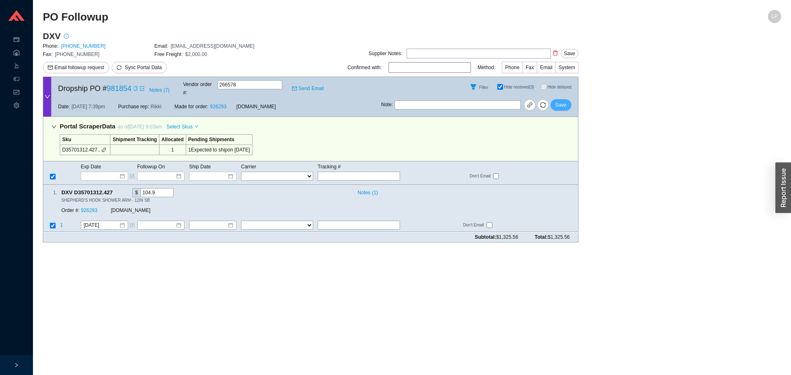
click at [564, 103] on span "Save" at bounding box center [560, 105] width 11 height 8
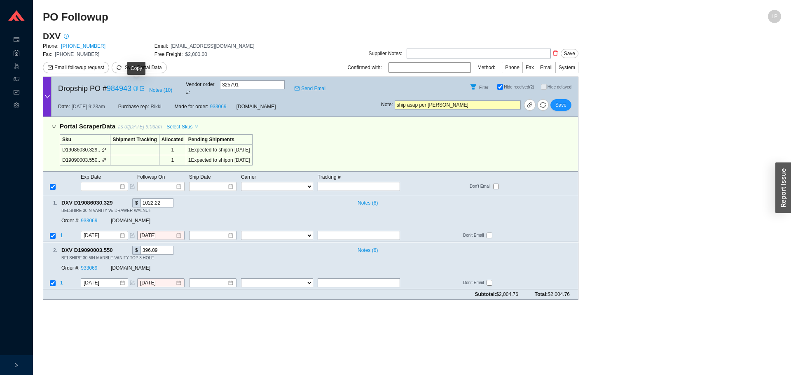
click at [135, 86] on icon "copy" at bounding box center [135, 88] width 5 height 5
click at [86, 218] on link "933069" at bounding box center [89, 221] width 16 height 6
click at [563, 101] on span "Save" at bounding box center [560, 105] width 11 height 8
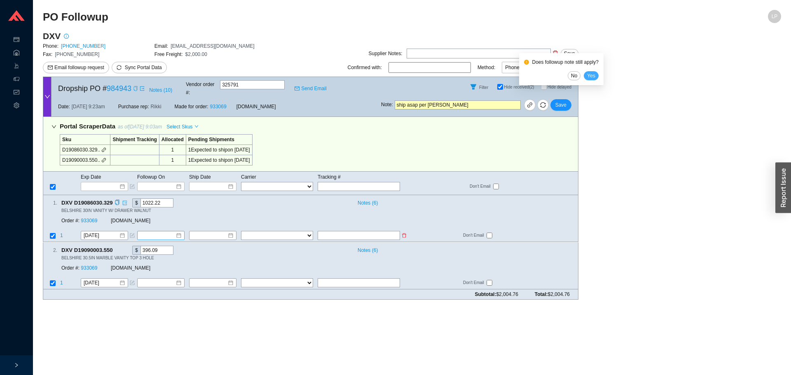
click at [594, 75] on span "Yes" at bounding box center [591, 76] width 8 height 8
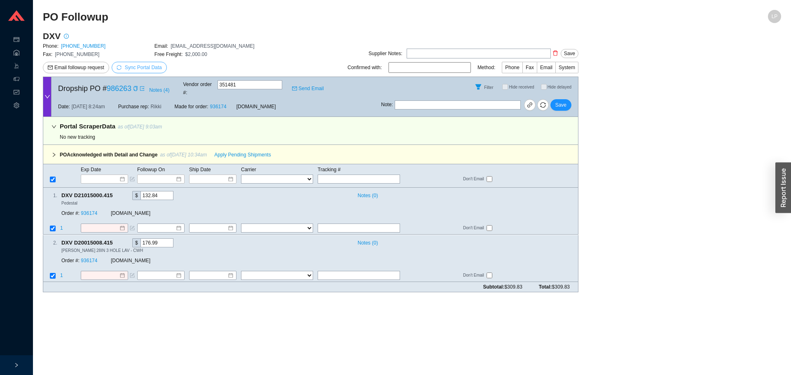
click at [150, 72] on button "Sync Portal Data" at bounding box center [139, 68] width 55 height 12
click at [183, 45] on span "OK" at bounding box center [182, 44] width 7 height 8
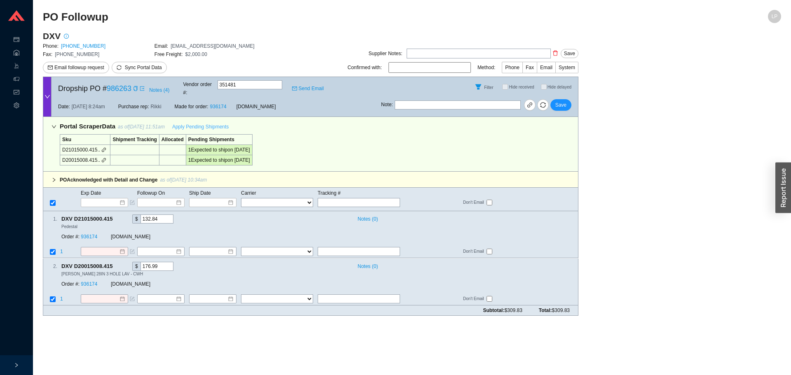
click at [220, 123] on span "Apply Pending Shipments" at bounding box center [200, 127] width 56 height 8
click at [91, 230] on div "Order #: 936174 [DOMAIN_NAME]" at bounding box center [174, 237] width 227 height 15
click at [90, 234] on link "936174" at bounding box center [89, 237] width 16 height 6
click at [556, 101] on span "Save" at bounding box center [560, 105] width 11 height 8
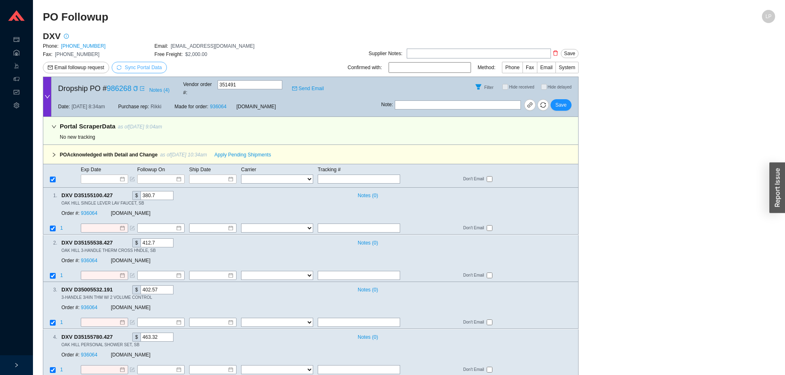
click at [150, 65] on span "Sync Portal Data" at bounding box center [143, 68] width 37 height 6
click at [180, 44] on span "OK" at bounding box center [182, 44] width 7 height 8
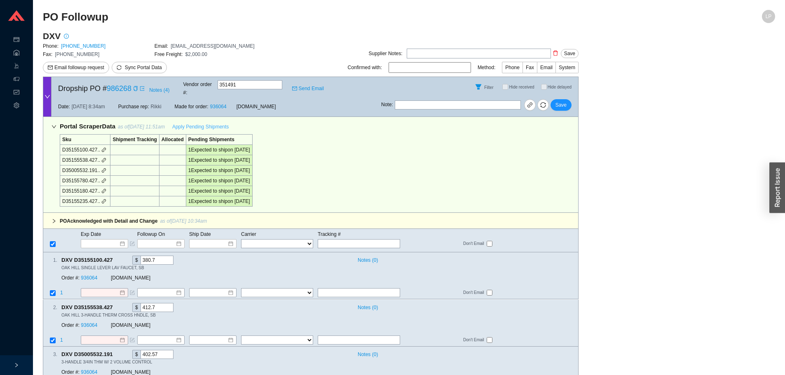
click at [193, 123] on span "Apply Pending Shipments" at bounding box center [200, 127] width 56 height 8
click at [90, 276] on link "936064" at bounding box center [89, 279] width 16 height 6
click at [570, 99] on button "Save" at bounding box center [560, 105] width 21 height 12
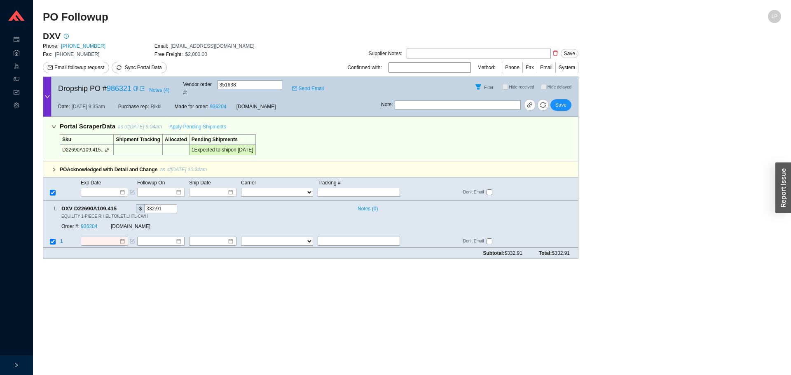
click at [201, 123] on span "Apply Pending Shipments" at bounding box center [197, 127] width 56 height 8
click at [88, 224] on link "936204" at bounding box center [89, 227] width 16 height 6
click at [561, 101] on span "Save" at bounding box center [560, 105] width 11 height 8
drag, startPoint x: 213, startPoint y: 118, endPoint x: 208, endPoint y: 126, distance: 9.4
click at [213, 123] on span "Apply Pending Shipments" at bounding box center [197, 127] width 56 height 8
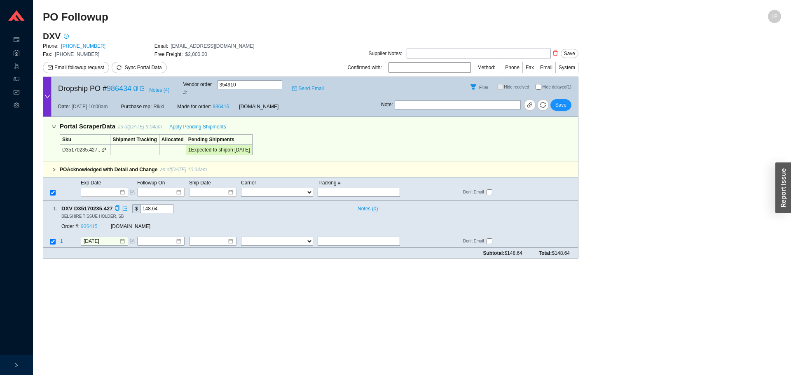
click at [89, 224] on link "936415" at bounding box center [89, 227] width 16 height 6
click at [559, 99] on button "Save" at bounding box center [560, 105] width 21 height 12
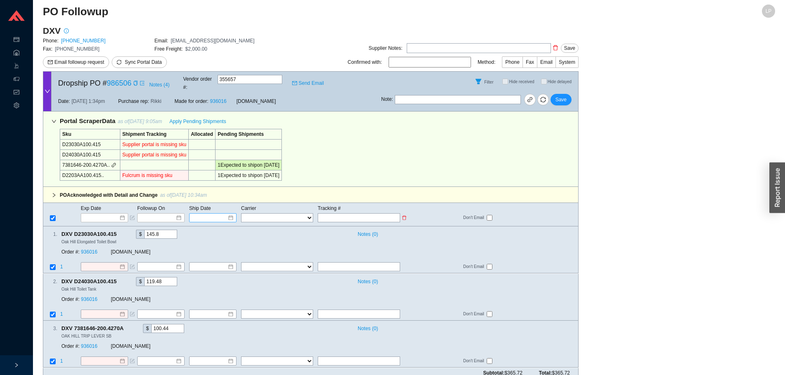
scroll to position [7, 0]
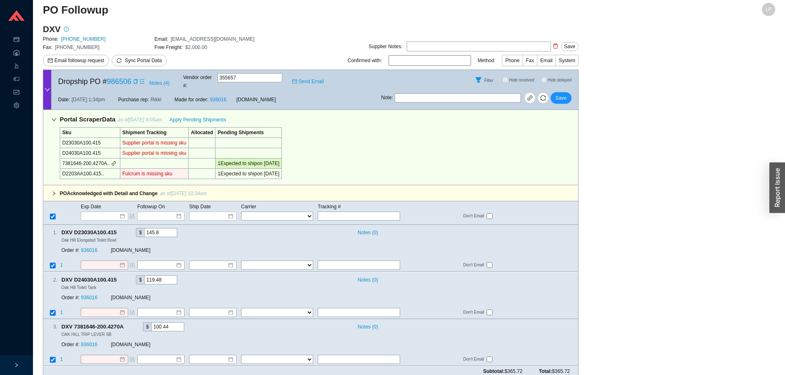
click at [112, 161] on icon "link" at bounding box center [113, 163] width 5 height 5
click at [104, 356] on div at bounding box center [104, 359] width 47 height 9
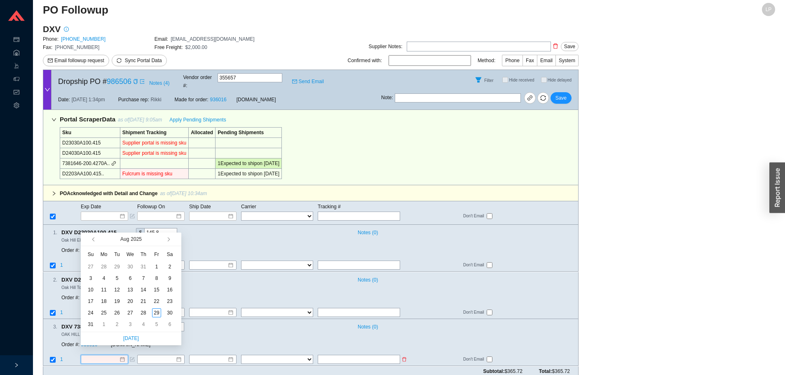
click at [104, 356] on input at bounding box center [101, 360] width 35 height 8
type input "9/3/2025"
type input "[DATE]"
click at [142, 324] on div "4" at bounding box center [143, 324] width 9 height 9
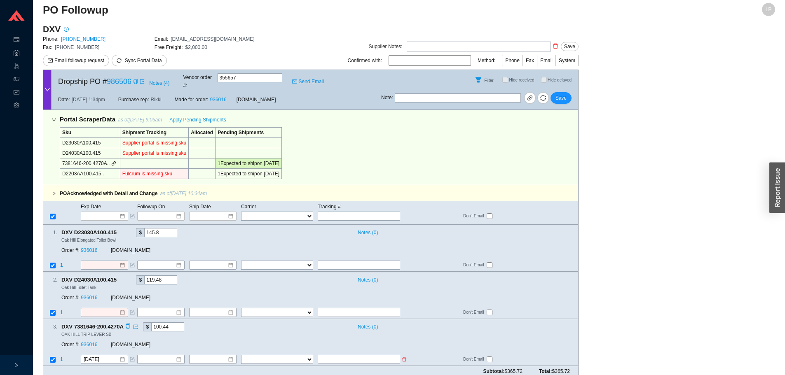
click at [54, 355] on td at bounding box center [51, 360] width 16 height 11
click at [51, 357] on input "checkbox" at bounding box center [53, 360] width 6 height 6
checkbox input "false"
click at [112, 212] on input at bounding box center [101, 216] width 35 height 8
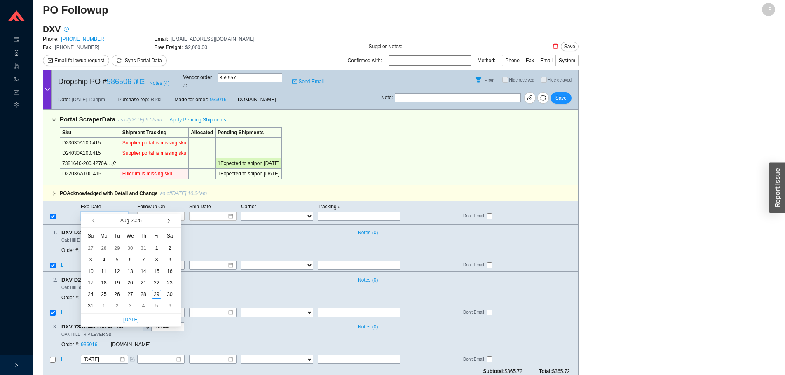
click at [169, 219] on button "button" at bounding box center [168, 220] width 8 height 13
click at [169, 223] on button "button" at bounding box center [168, 220] width 8 height 13
type input "12/25/2025"
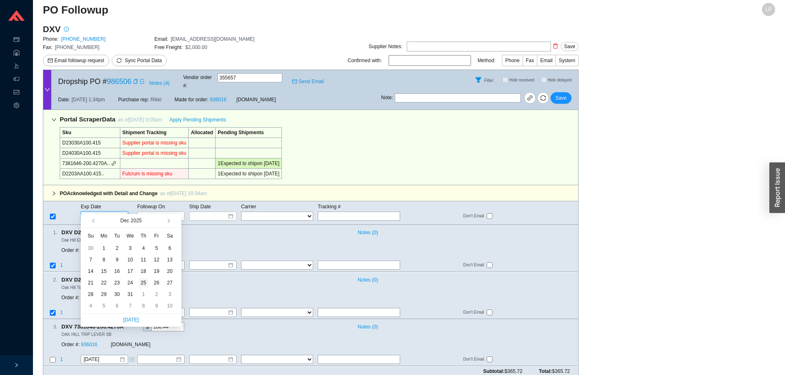
click at [141, 282] on div "25" at bounding box center [143, 282] width 9 height 9
type input "12/25/2025"
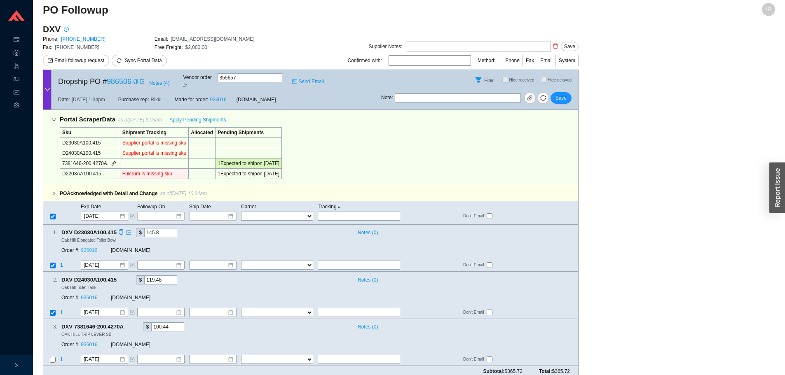
click at [94, 248] on link "936016" at bounding box center [89, 251] width 16 height 6
click at [568, 94] on button "Save" at bounding box center [560, 98] width 21 height 12
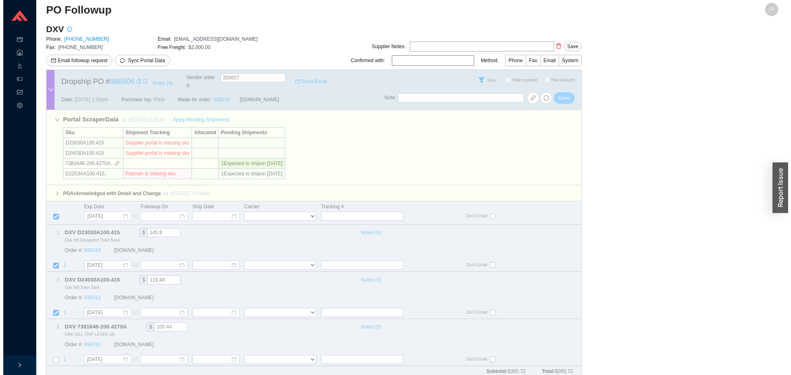
scroll to position [0, 0]
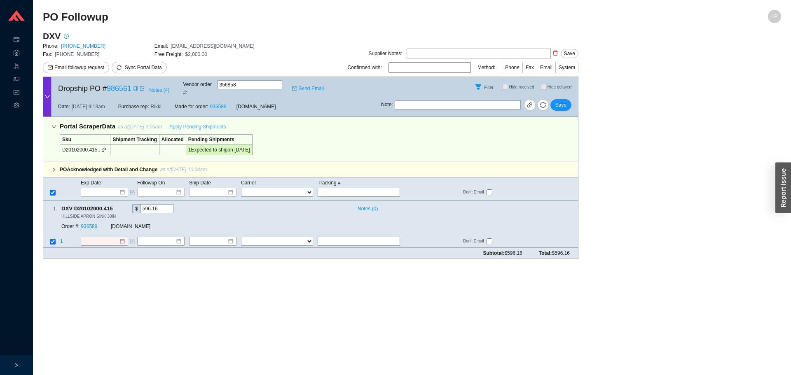
click at [217, 123] on span "Apply Pending Shipments" at bounding box center [197, 127] width 56 height 8
click at [87, 223] on div "Order #: 936589 [DOMAIN_NAME]" at bounding box center [174, 227] width 227 height 15
click at [88, 224] on link "936589" at bounding box center [89, 227] width 16 height 6
click at [560, 101] on span "Save" at bounding box center [560, 105] width 11 height 8
click at [212, 123] on span "Apply Pending Shipments" at bounding box center [197, 127] width 56 height 8
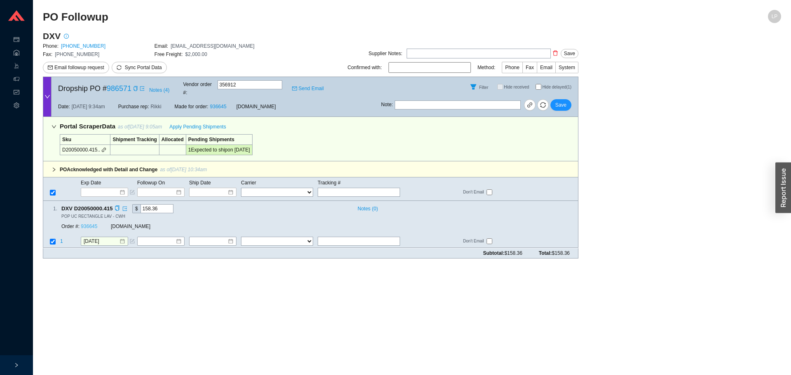
click at [89, 224] on link "936645" at bounding box center [89, 227] width 16 height 6
click at [94, 238] on input "[DATE]" at bounding box center [101, 242] width 35 height 8
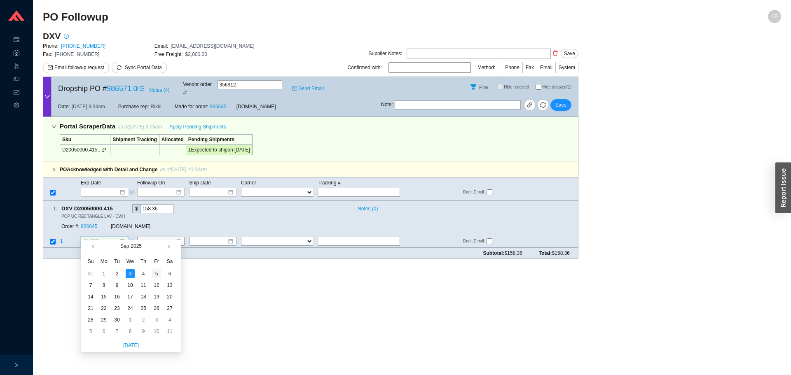
type input "9/5/2025"
click at [158, 269] on div "5" at bounding box center [156, 273] width 9 height 9
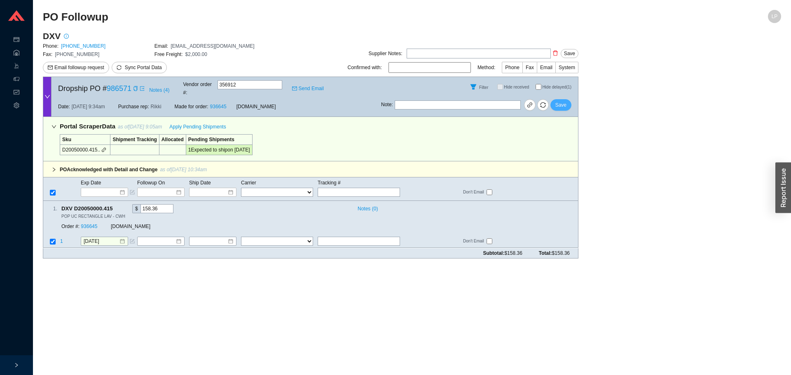
click at [557, 101] on span "Save" at bounding box center [560, 105] width 11 height 8
click at [224, 135] on td "Pending Shipments" at bounding box center [222, 140] width 66 height 10
click at [219, 123] on span "Apply Pending Shipments" at bounding box center [197, 127] width 56 height 8
click at [95, 224] on link "936738" at bounding box center [89, 227] width 16 height 6
drag, startPoint x: 106, startPoint y: 217, endPoint x: 84, endPoint y: 217, distance: 22.7
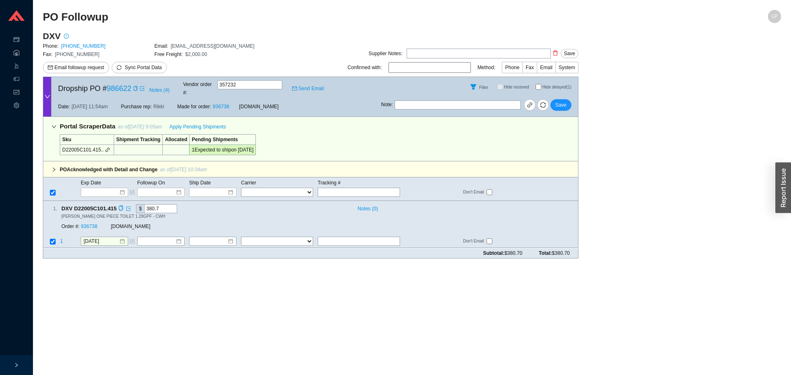
click at [105, 223] on div "Order #: 936738" at bounding box center [85, 227] width 49 height 8
click at [83, 224] on link "936738" at bounding box center [89, 227] width 16 height 6
click at [137, 89] on icon "copy" at bounding box center [135, 88] width 5 height 5
click at [131, 239] on icon "form" at bounding box center [132, 241] width 5 height 5
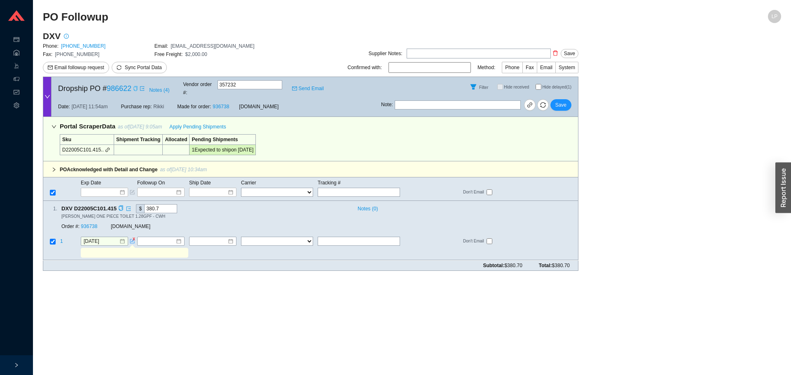
click at [129, 249] on input "text" at bounding box center [134, 253] width 104 height 9
type input "emailed if can ship from other dc"
click at [130, 237] on div "9/29/2025" at bounding box center [109, 241] width 56 height 9
click at [148, 238] on input at bounding box center [157, 242] width 35 height 8
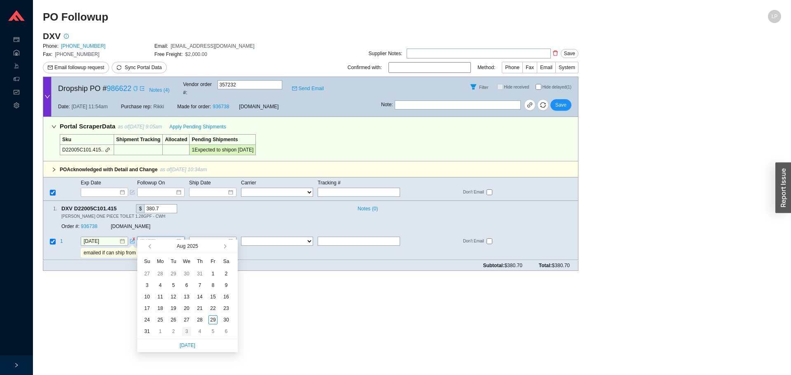
type input "9/3/2025"
click at [188, 332] on div "3" at bounding box center [186, 331] width 9 height 9
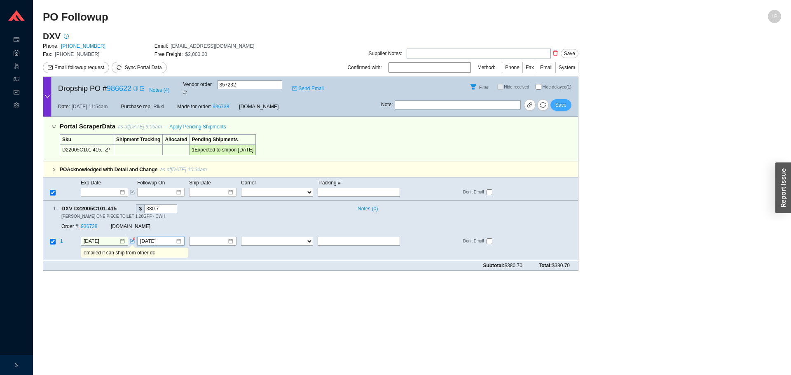
click at [566, 99] on button "Save" at bounding box center [560, 105] width 21 height 12
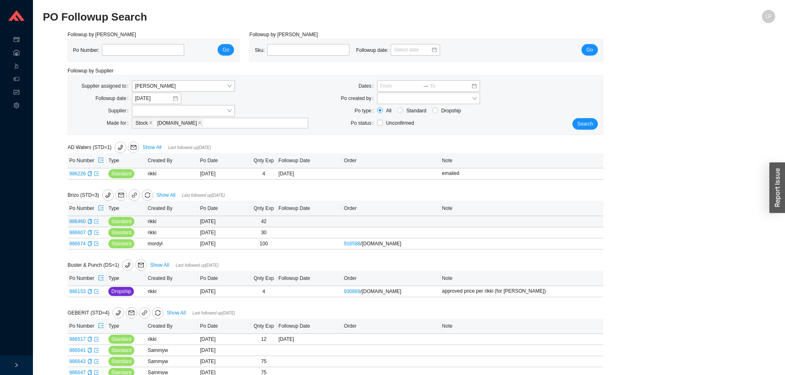
click at [97, 223] on icon "export" at bounding box center [96, 221] width 5 height 5
click at [94, 235] on icon "export" at bounding box center [96, 232] width 5 height 5
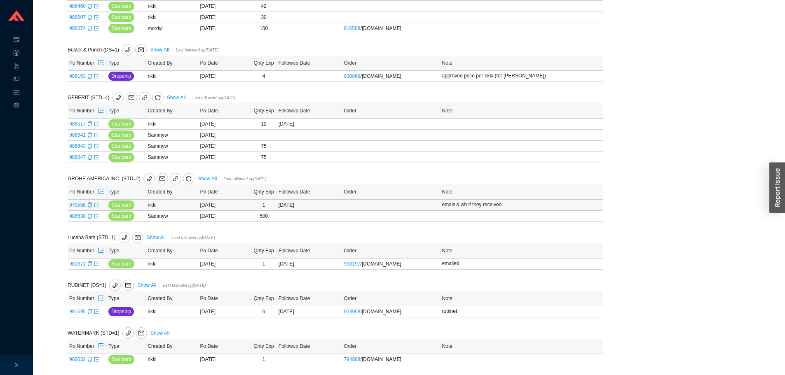
scroll to position [217, 0]
click at [96, 135] on icon "export" at bounding box center [96, 135] width 5 height 5
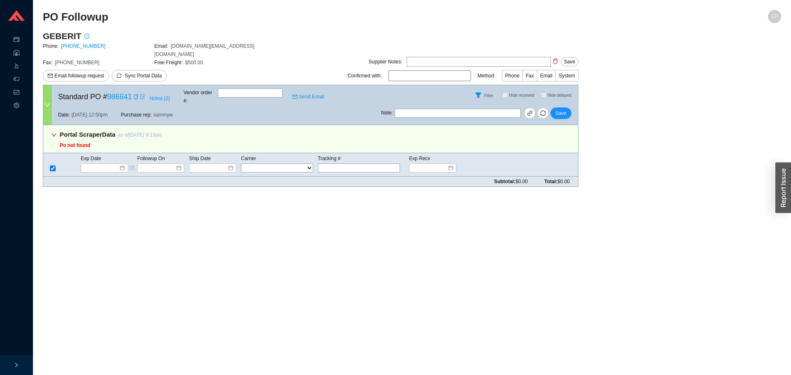
click at [52, 133] on icon "down" at bounding box center [53, 135] width 5 height 5
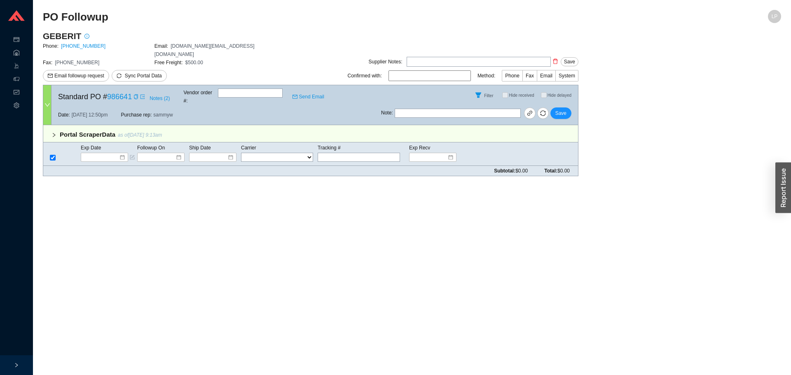
click at [52, 133] on icon "right" at bounding box center [53, 135] width 5 height 5
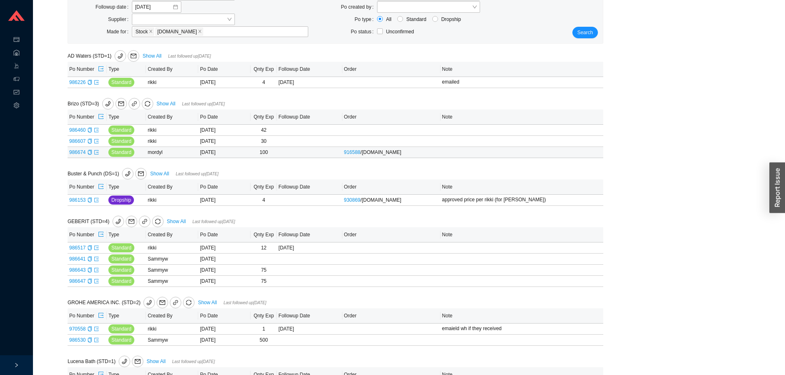
scroll to position [206, 0]
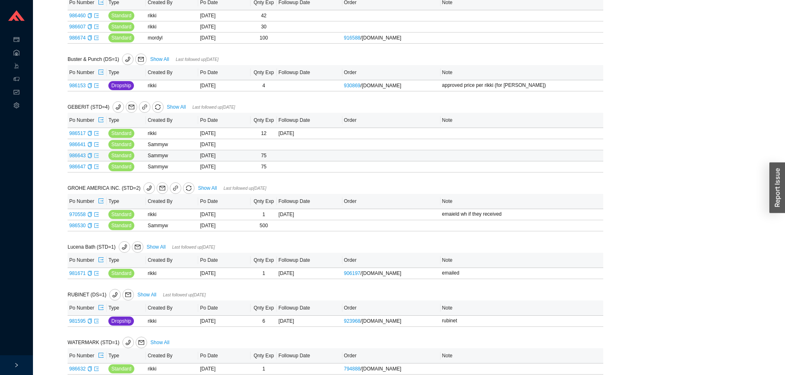
click at [95, 158] on icon "export" at bounding box center [96, 155] width 5 height 5
click at [95, 134] on icon "export" at bounding box center [96, 133] width 5 height 5
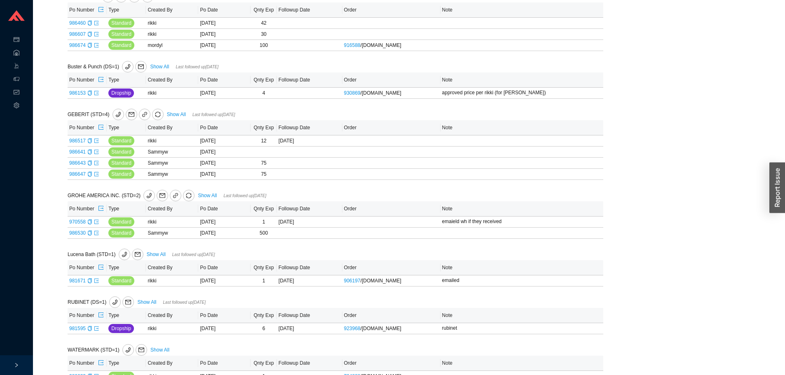
scroll to position [217, 0]
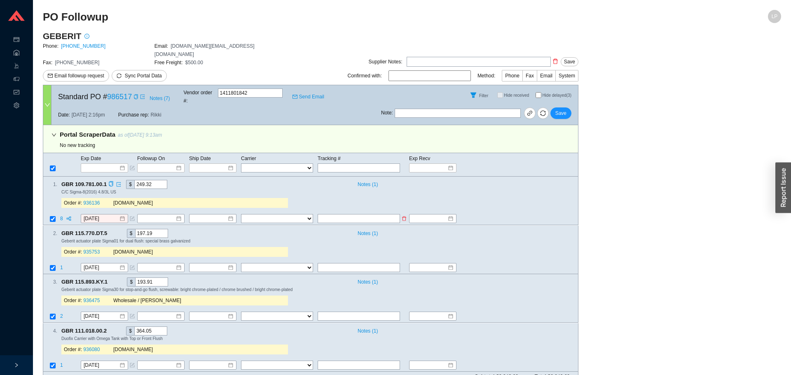
click at [61, 216] on span "8" at bounding box center [62, 219] width 4 height 6
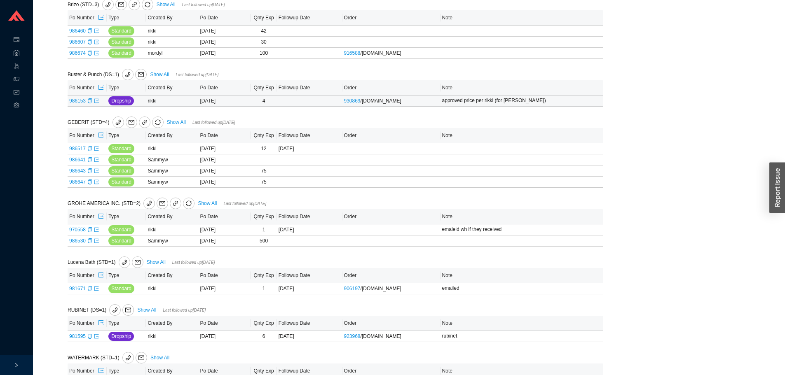
scroll to position [176, 0]
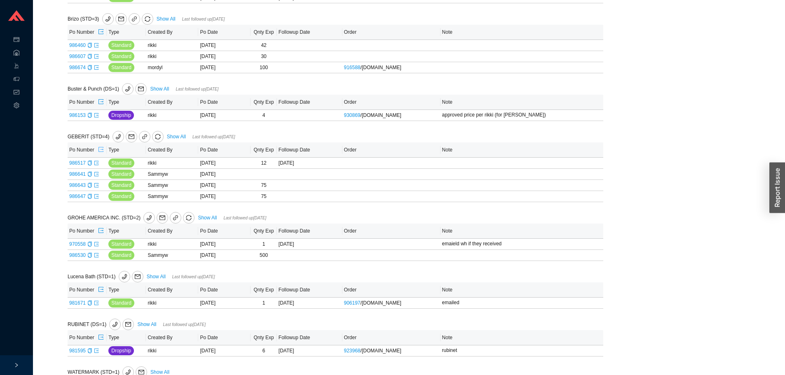
click at [100, 148] on icon "export" at bounding box center [101, 150] width 6 height 6
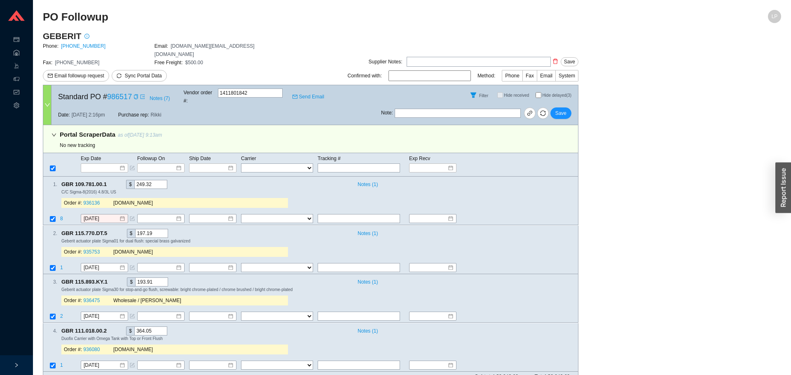
click at [538, 92] on input "Hide delayed (3)" at bounding box center [538, 95] width 6 height 6
checkbox input "true"
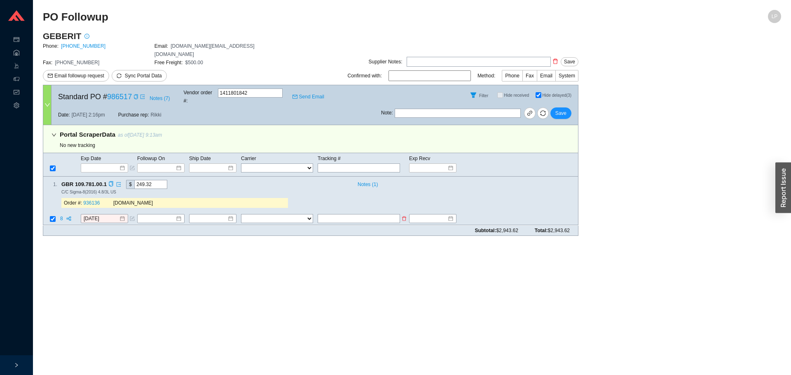
click at [352, 215] on input "text" at bounding box center [359, 219] width 82 height 9
type input "week 9/8"
click at [111, 182] on icon "copy" at bounding box center [110, 184] width 5 height 5
click at [61, 216] on span "8" at bounding box center [62, 219] width 4 height 6
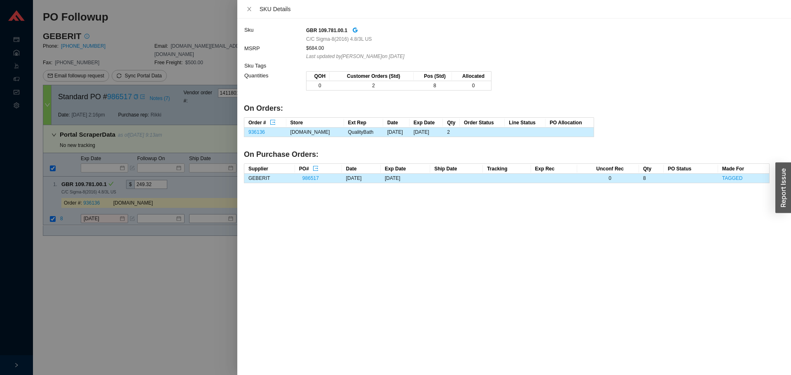
drag, startPoint x: 77, startPoint y: 236, endPoint x: 89, endPoint y: 220, distance: 19.2
click at [79, 231] on div at bounding box center [395, 187] width 791 height 375
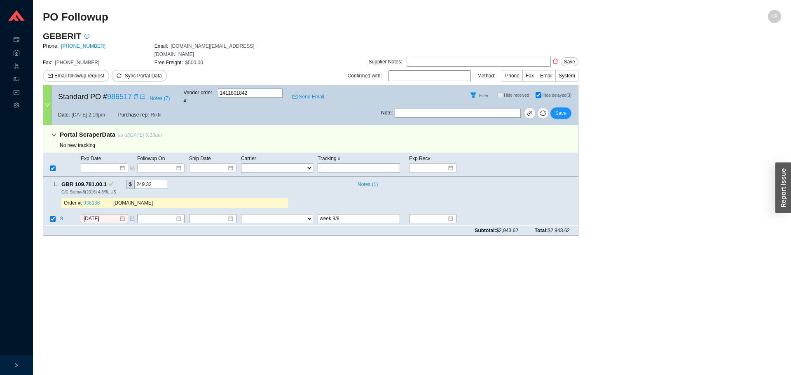
click at [94, 201] on link "936136" at bounding box center [91, 204] width 16 height 6
click at [112, 215] on input "8/28/2025" at bounding box center [101, 219] width 35 height 8
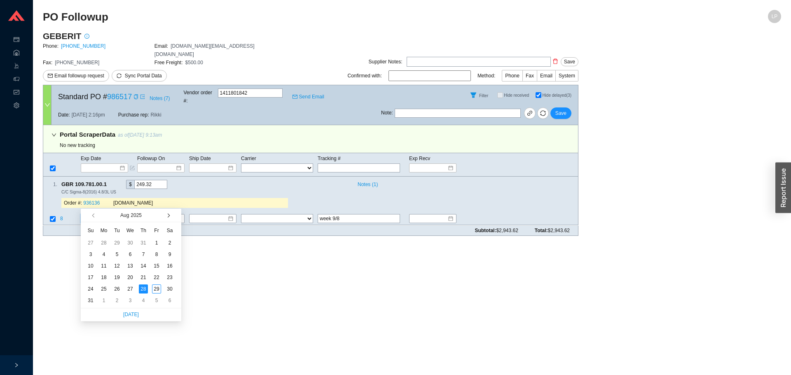
click at [167, 217] on span "button" at bounding box center [168, 215] width 4 height 4
type input "9/12/2025"
click at [156, 253] on div "12" at bounding box center [156, 254] width 9 height 9
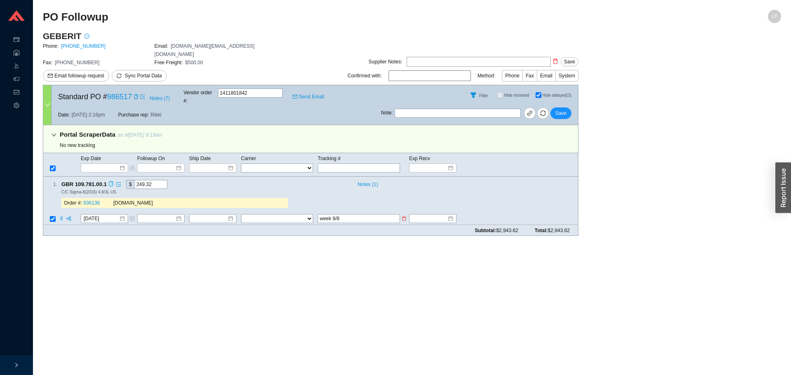
drag, startPoint x: 376, startPoint y: 204, endPoint x: 237, endPoint y: 206, distance: 139.2
click at [237, 214] on tr "8 9/12/2025 FedEx UPS ---------------- 2 Day Transportation INC A&B Freight A. …" at bounding box center [310, 219] width 535 height 11
click at [559, 109] on span "Save" at bounding box center [560, 113] width 11 height 8
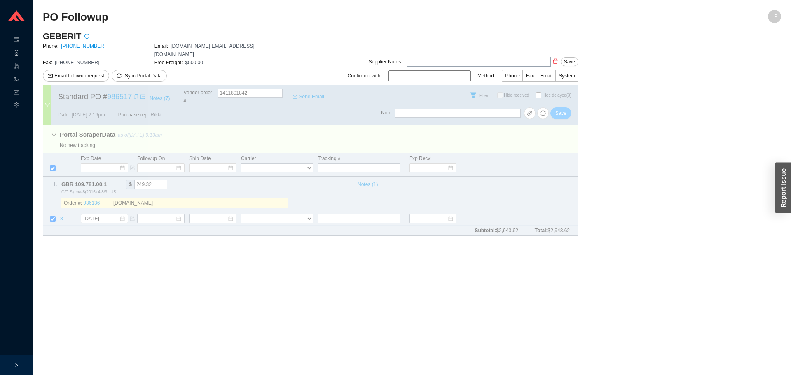
checkbox input "false"
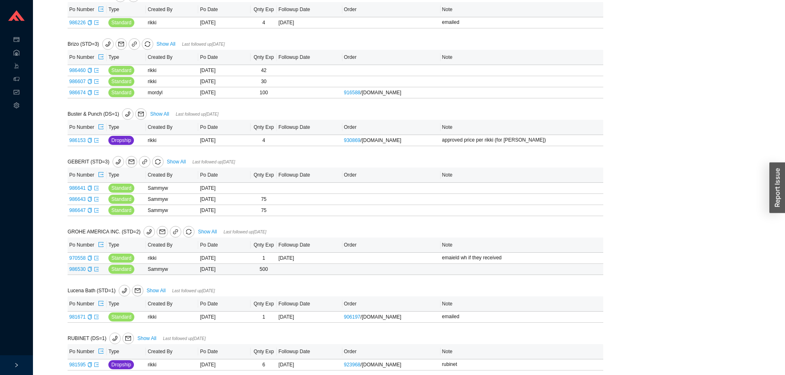
scroll to position [206, 0]
